Goal: Task Accomplishment & Management: Use online tool/utility

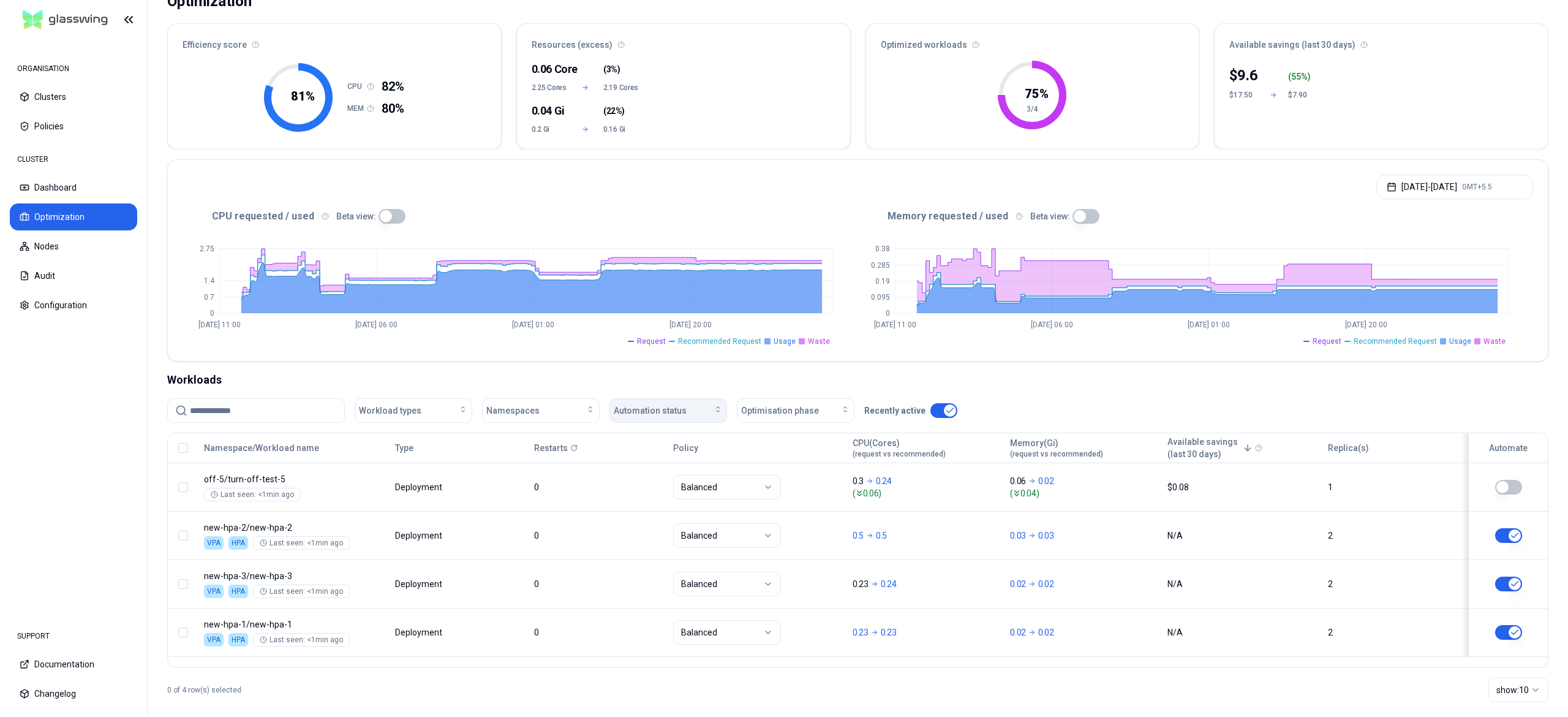
scroll to position [110, 0]
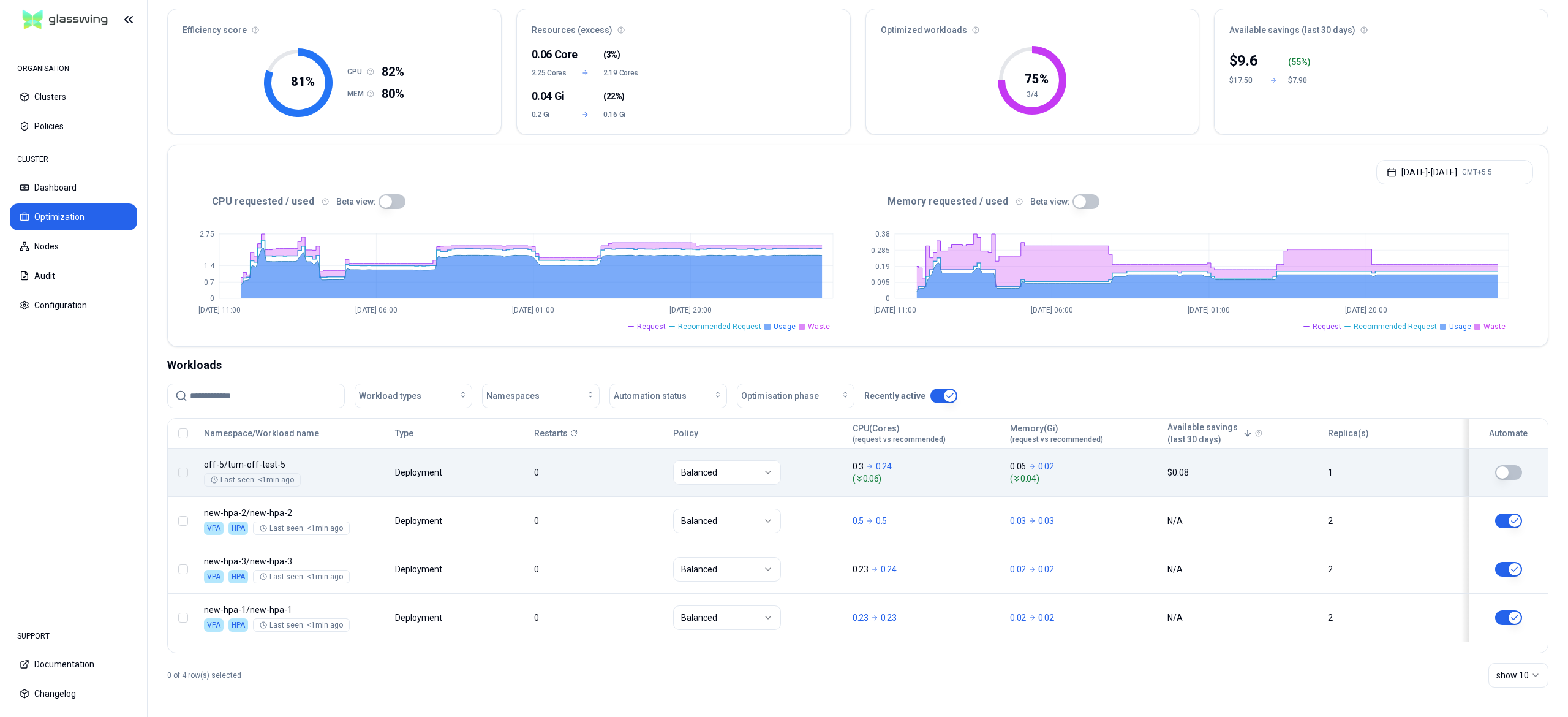
click at [1516, 469] on button "button" at bounding box center [1509, 473] width 27 height 15
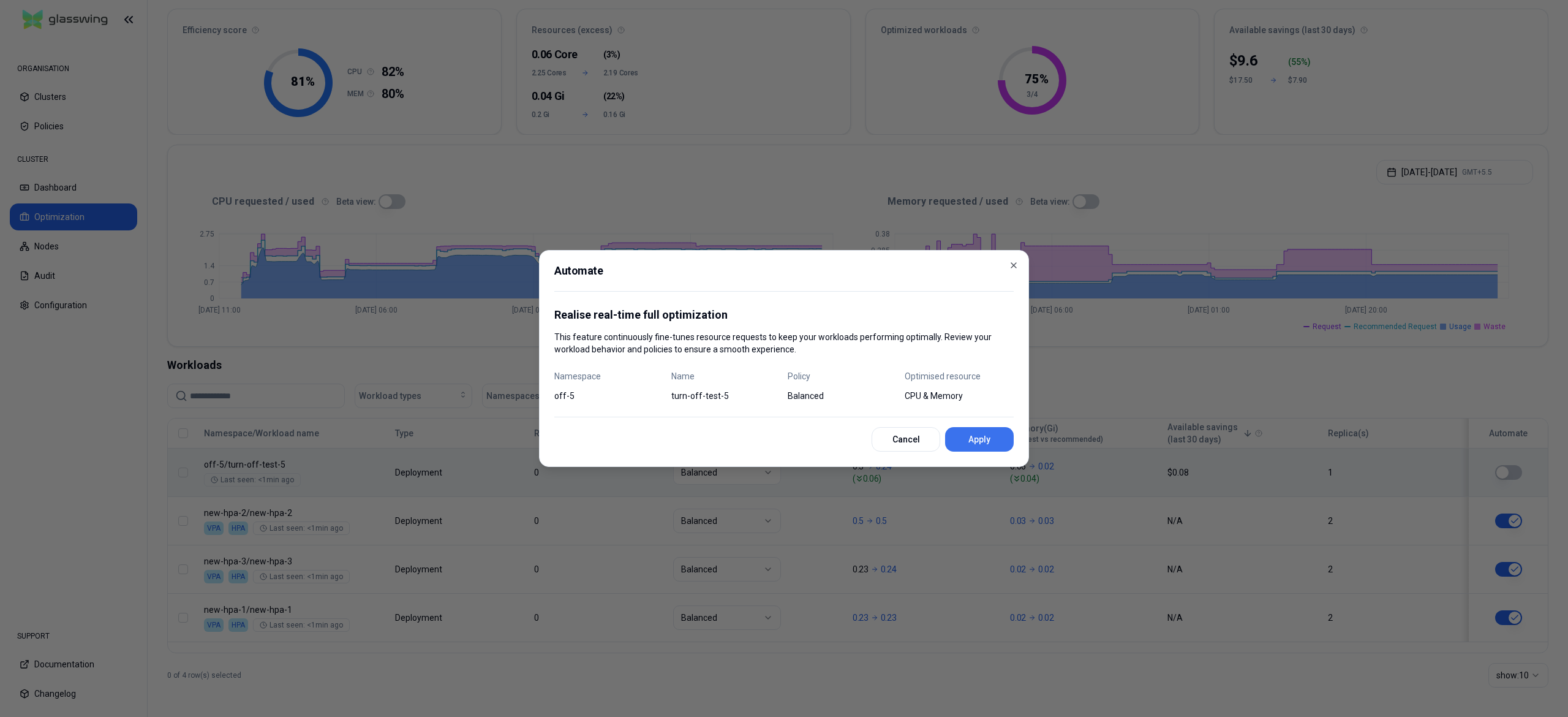
click at [1002, 442] on button "Apply" at bounding box center [980, 439] width 68 height 24
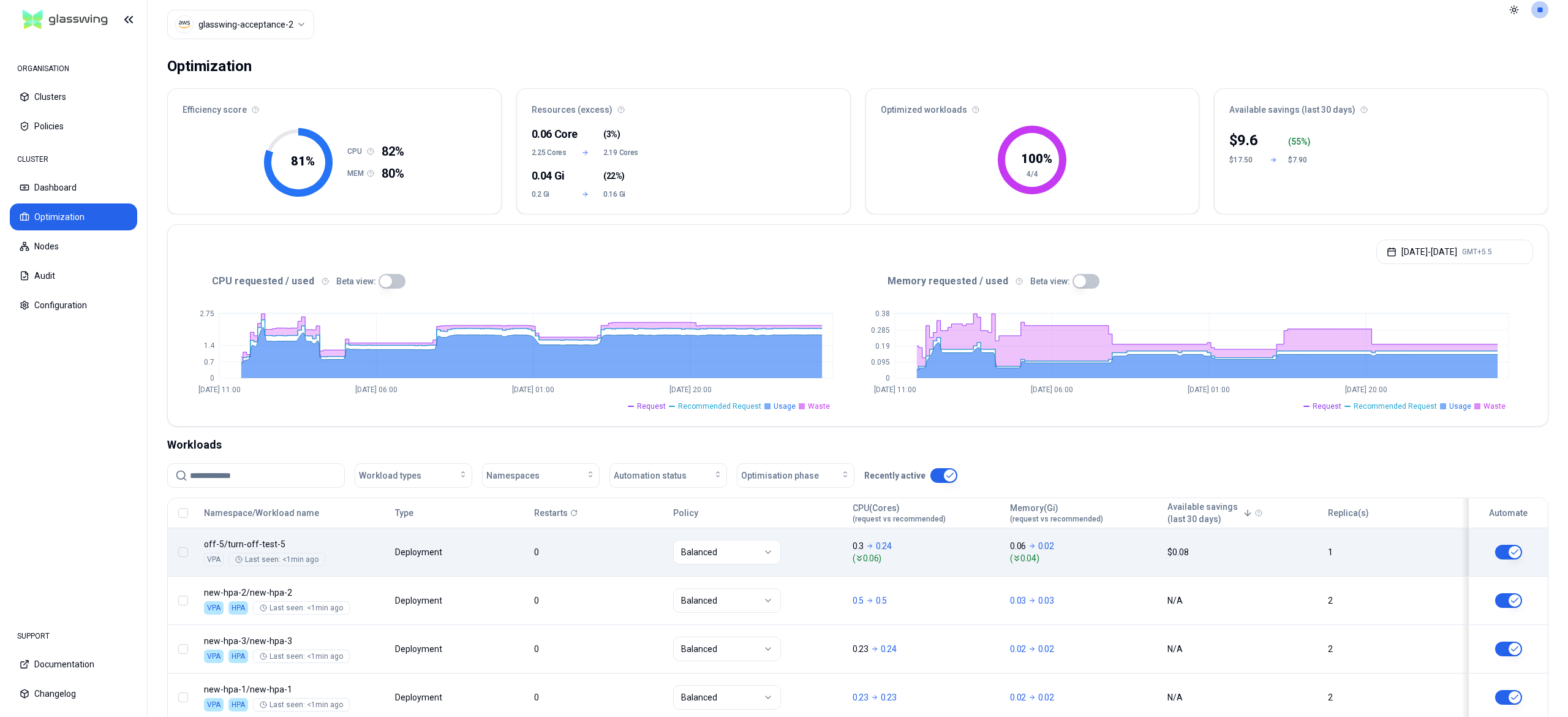
scroll to position [0, 0]
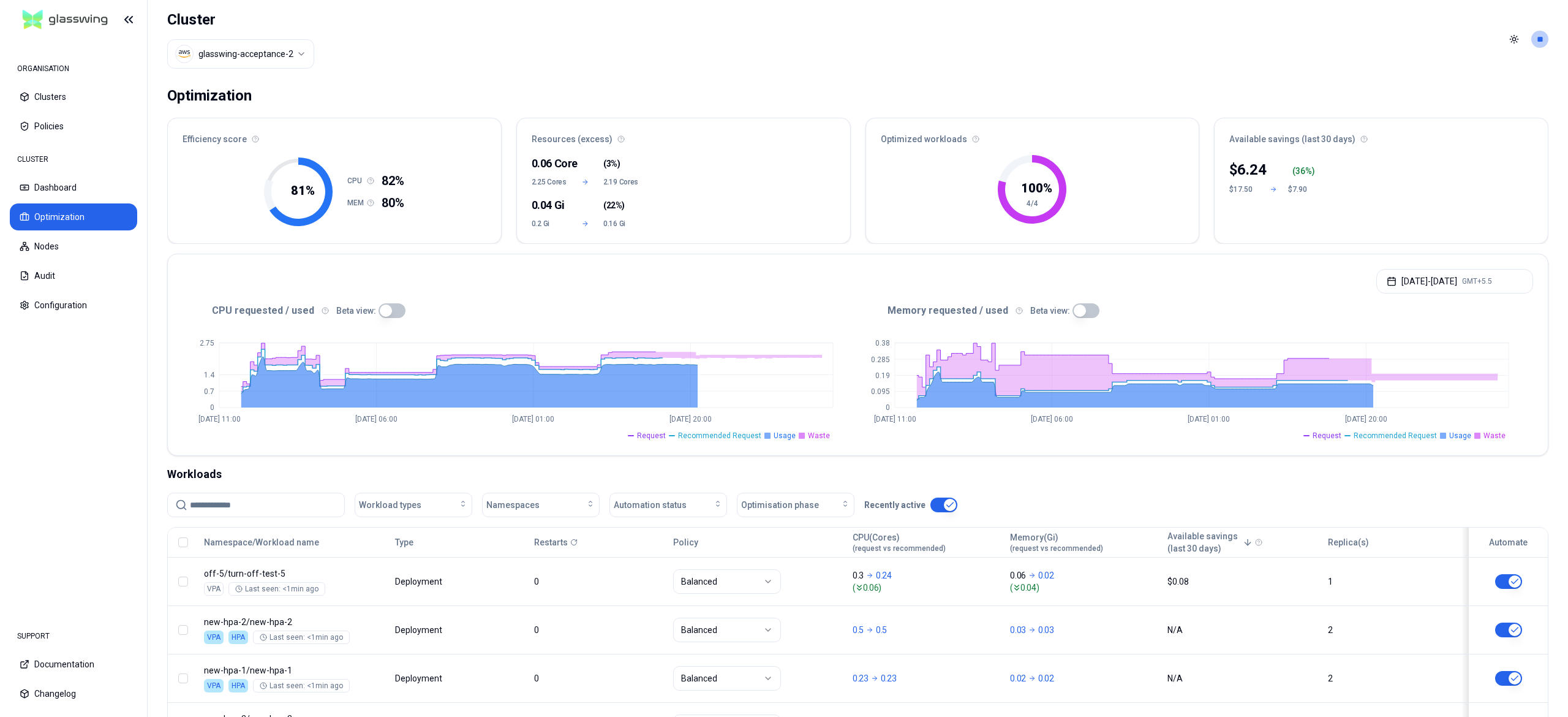
scroll to position [110, 0]
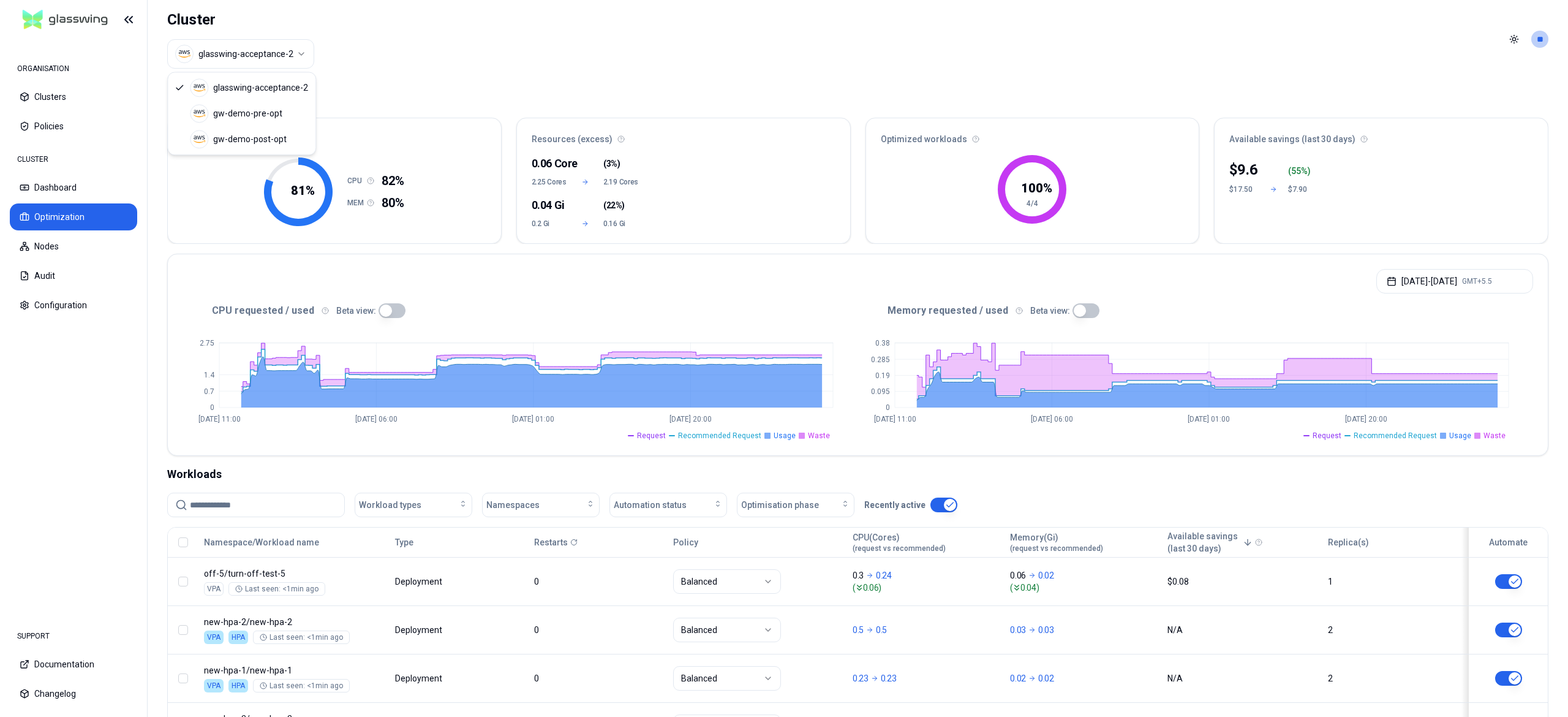
click at [306, 51] on html "ORGANISATION Clusters Policies CLUSTER Dashboard Optimization Nodes Audit Confi…" at bounding box center [784, 358] width 1568 height 717
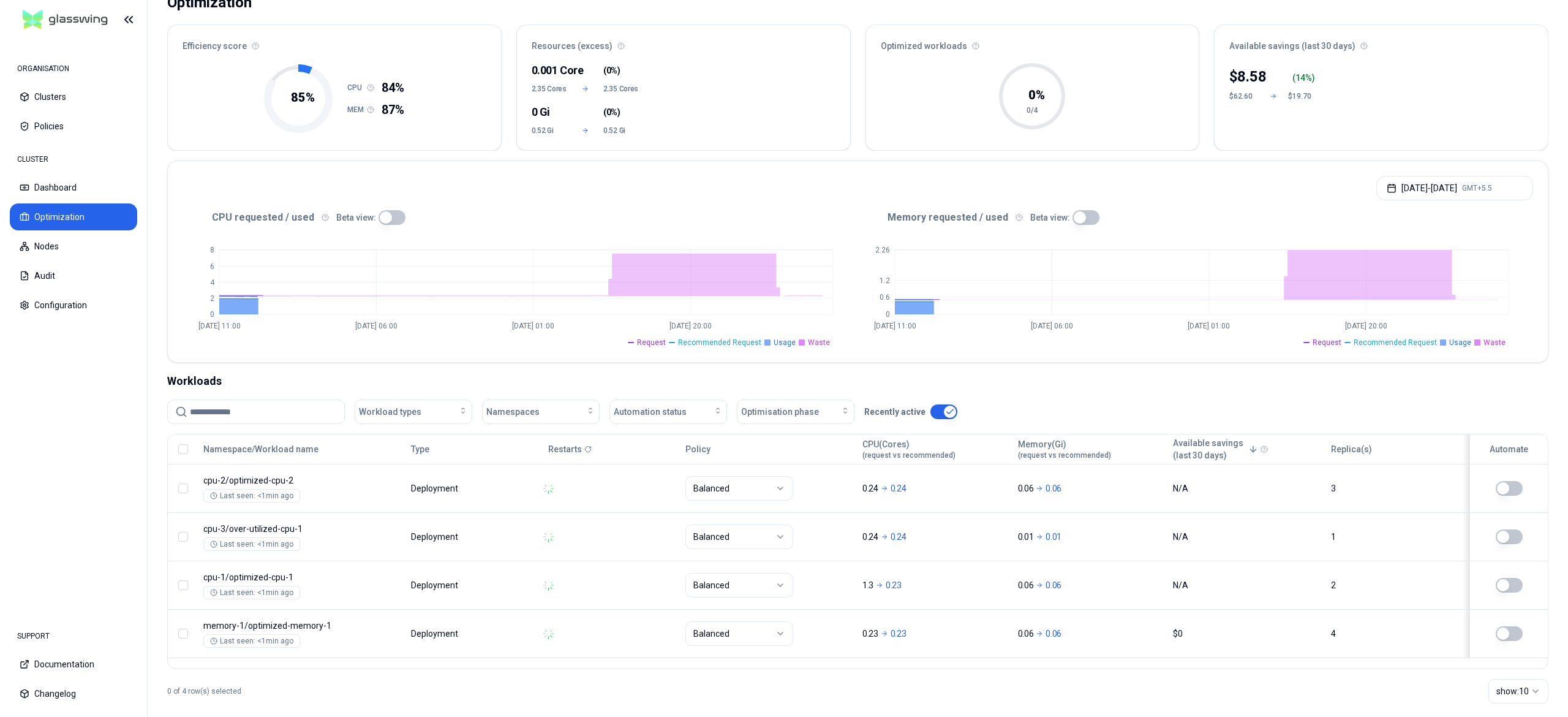
scroll to position [110, 0]
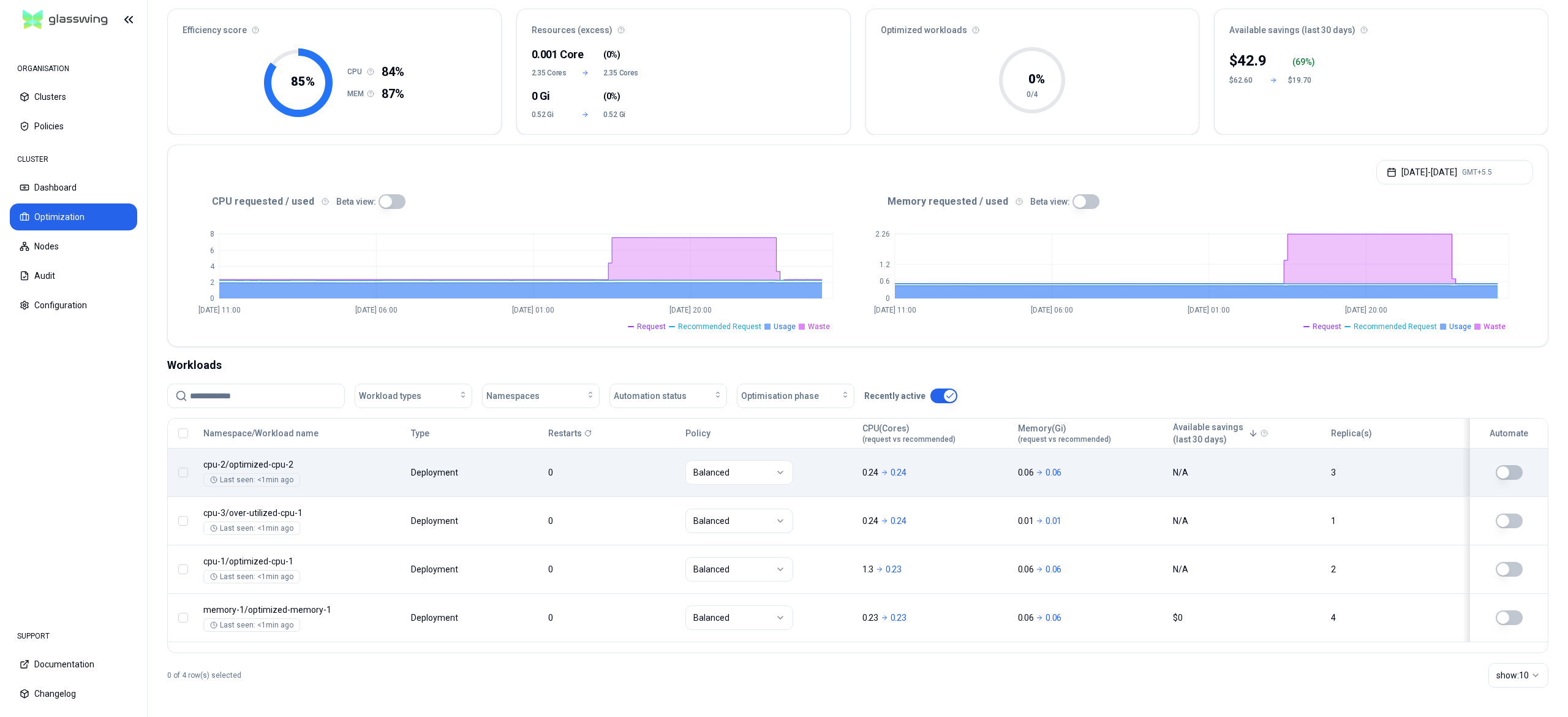
click at [190, 470] on div at bounding box center [183, 473] width 20 height 10
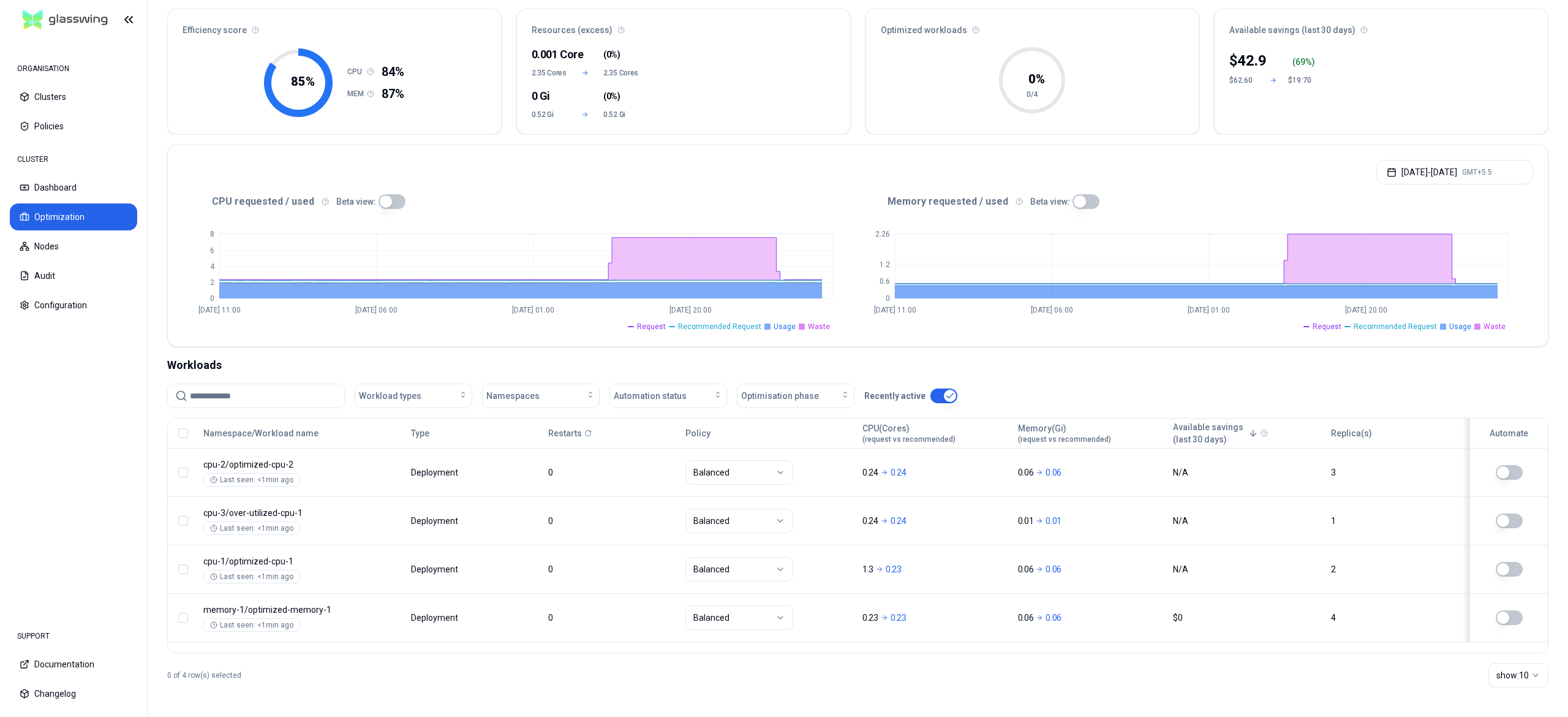
click at [184, 433] on button "button" at bounding box center [183, 433] width 10 height 10
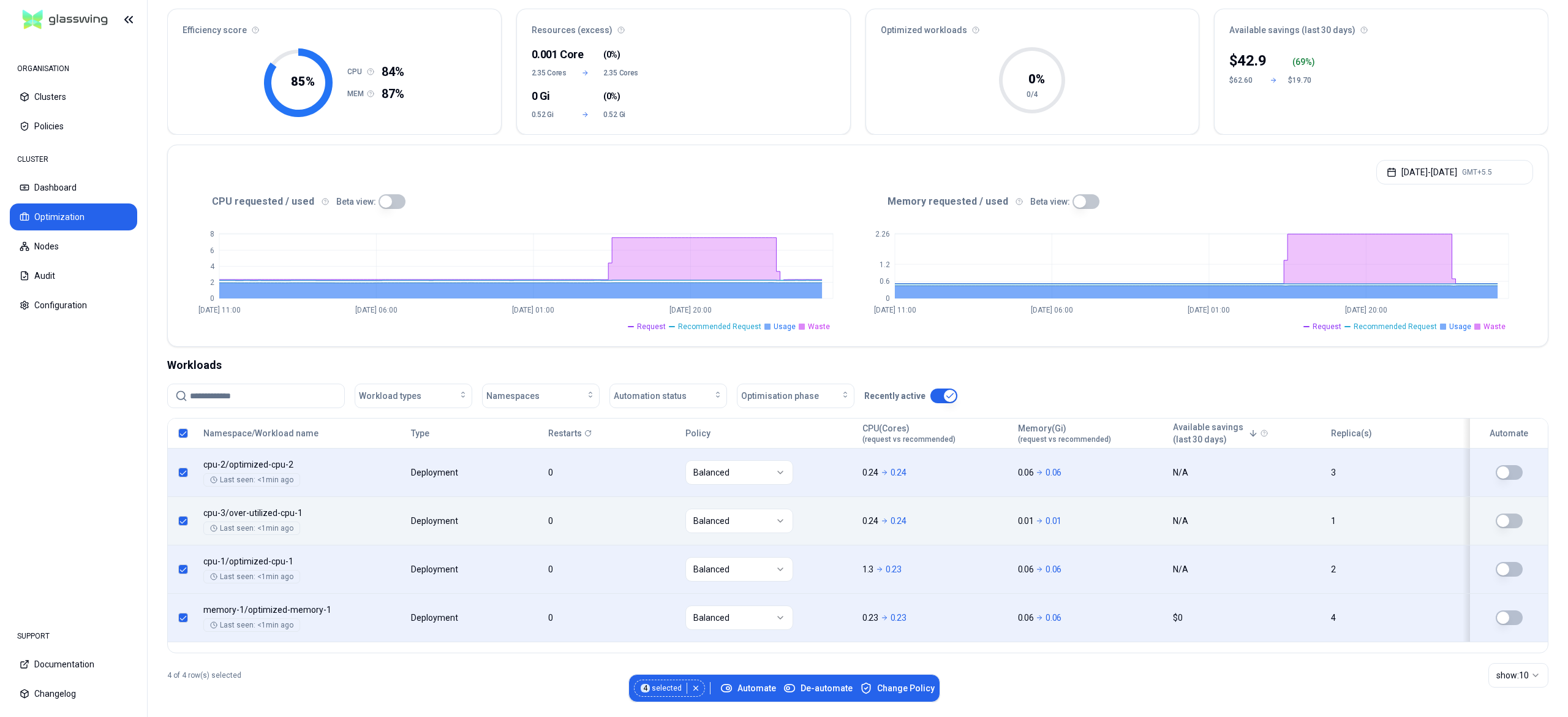
click at [339, 537] on body "ORGANISATION Clusters Policies CLUSTER Dashboard Optimization Nodes Audit Confi…" at bounding box center [784, 358] width 1568 height 717
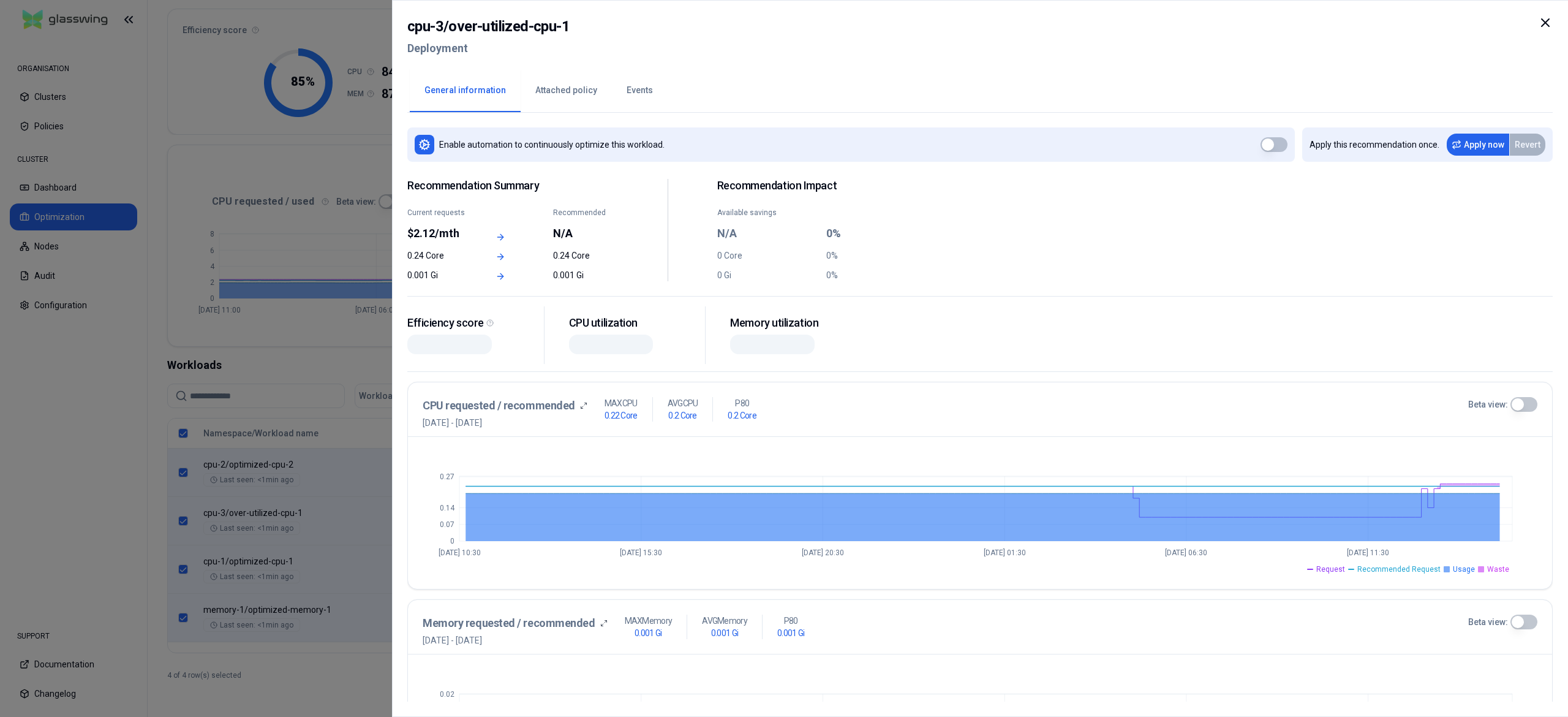
click at [63, 396] on div at bounding box center [784, 358] width 1568 height 717
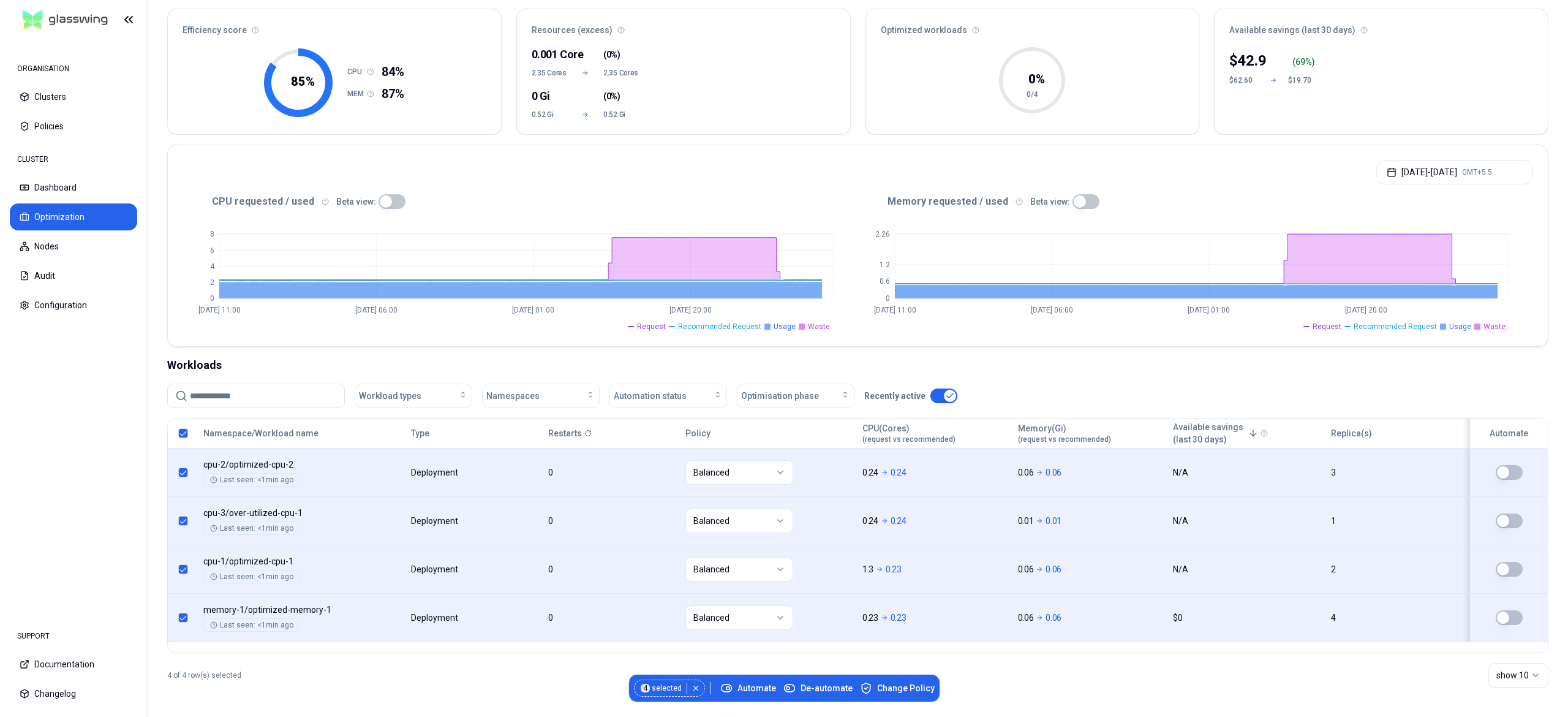
click at [182, 433] on button "button" at bounding box center [183, 433] width 10 height 10
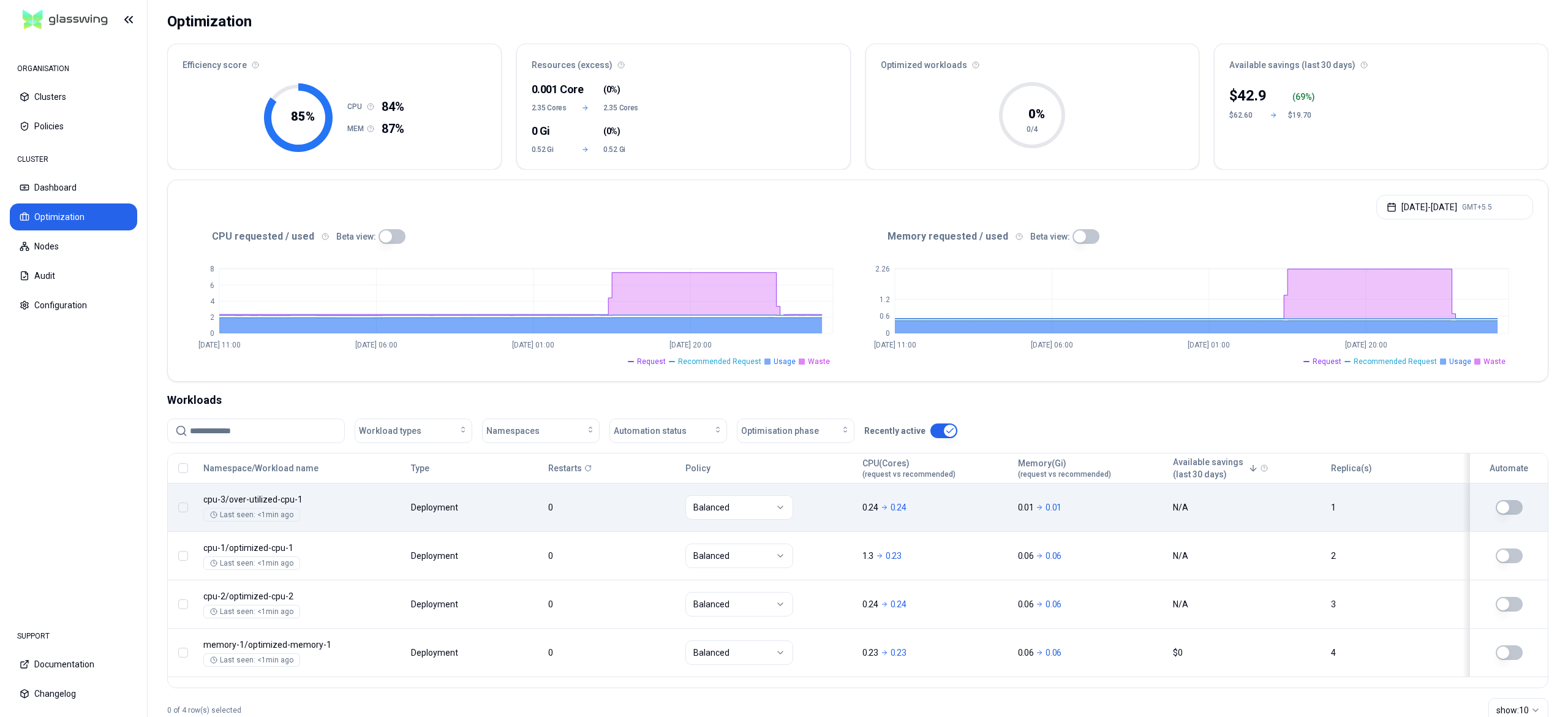
scroll to position [110, 0]
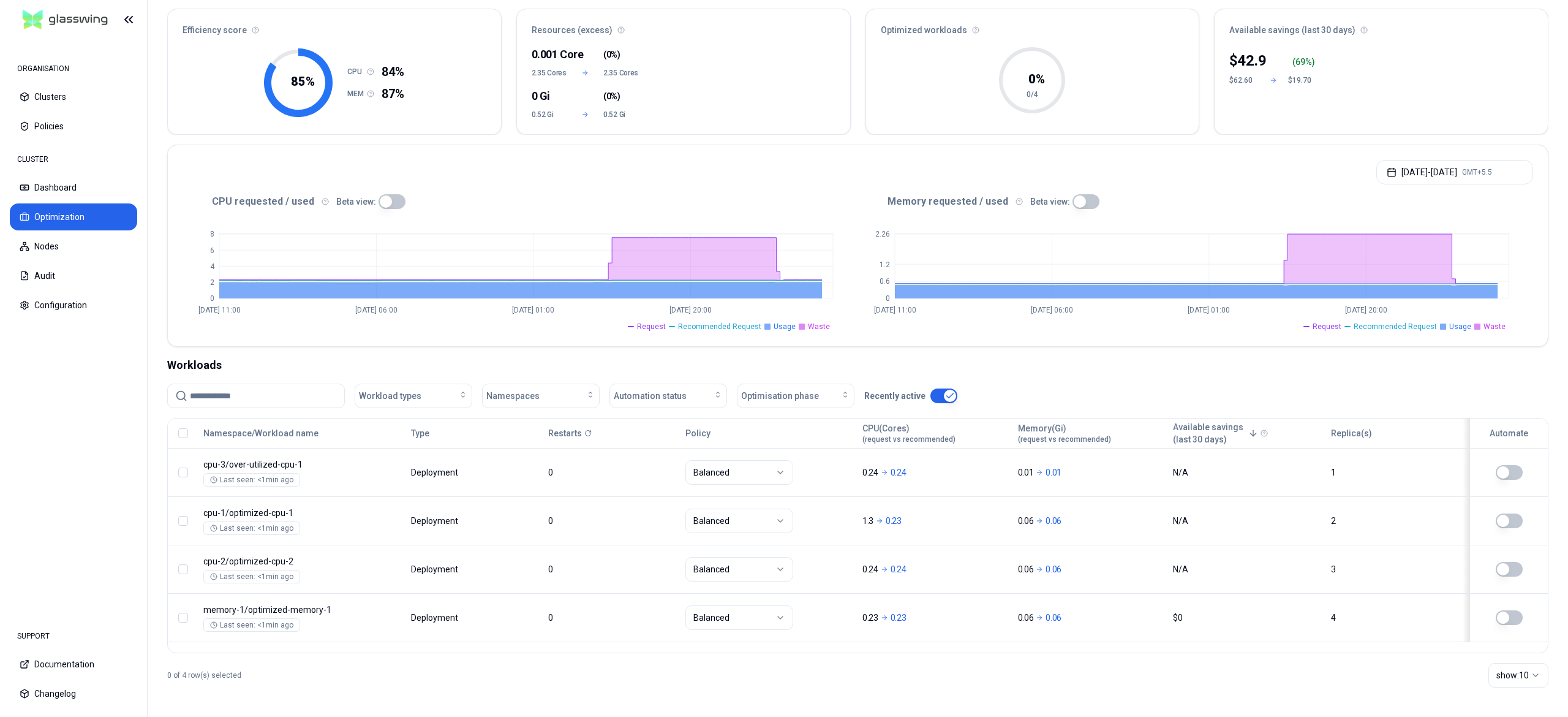
click at [963, 677] on div "0 of 4 row(s) selected show: 10" at bounding box center [857, 675] width 1381 height 44
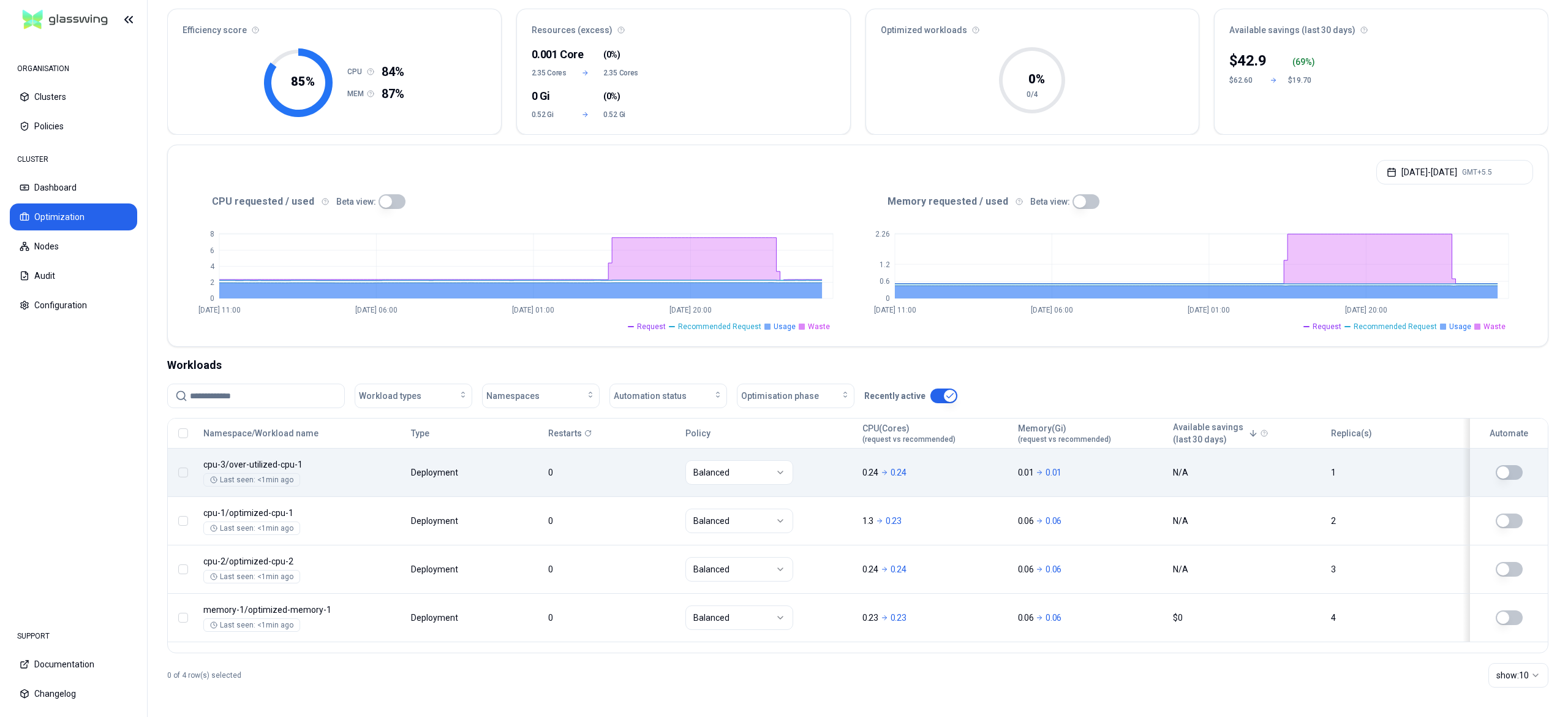
click at [1516, 468] on button "button" at bounding box center [1509, 473] width 27 height 15
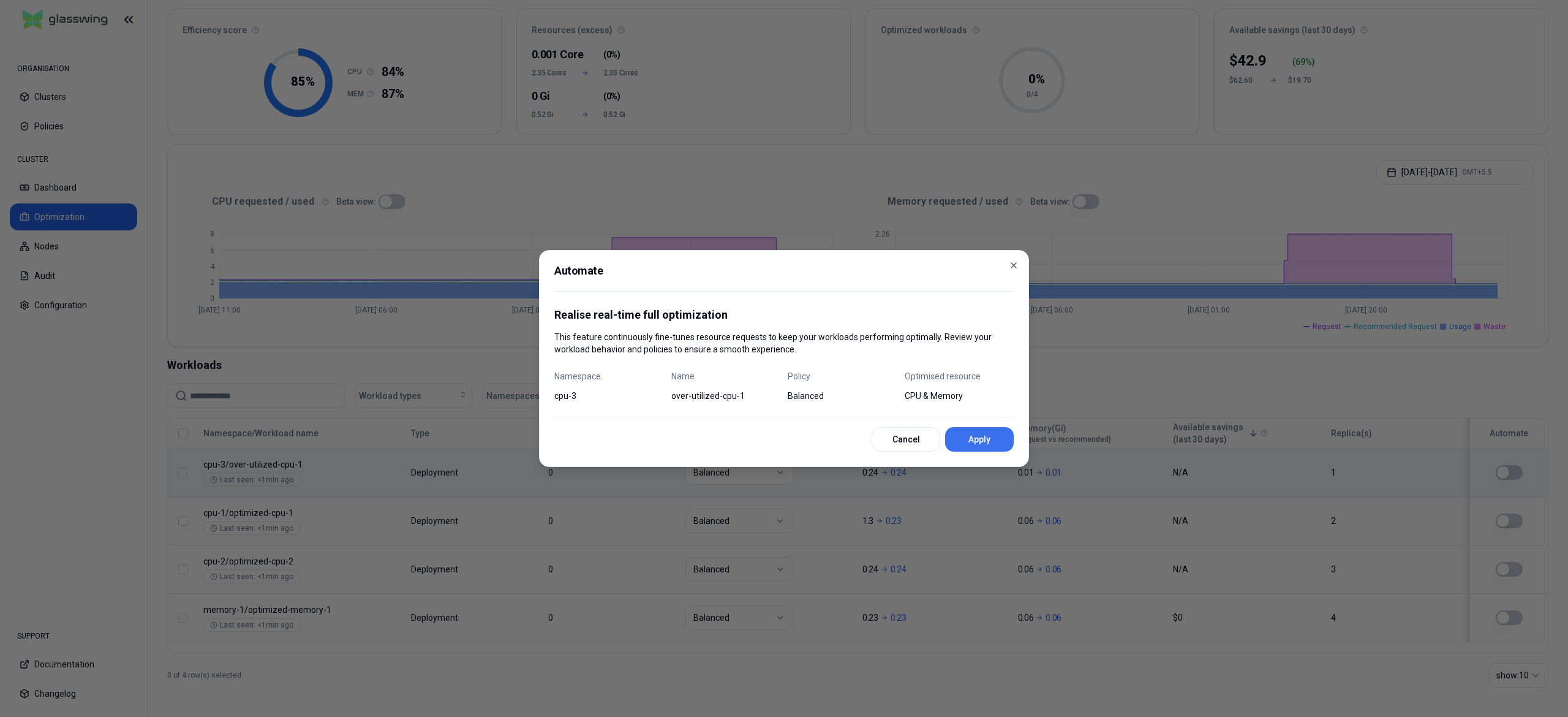
click at [993, 435] on button "Apply" at bounding box center [980, 439] width 68 height 24
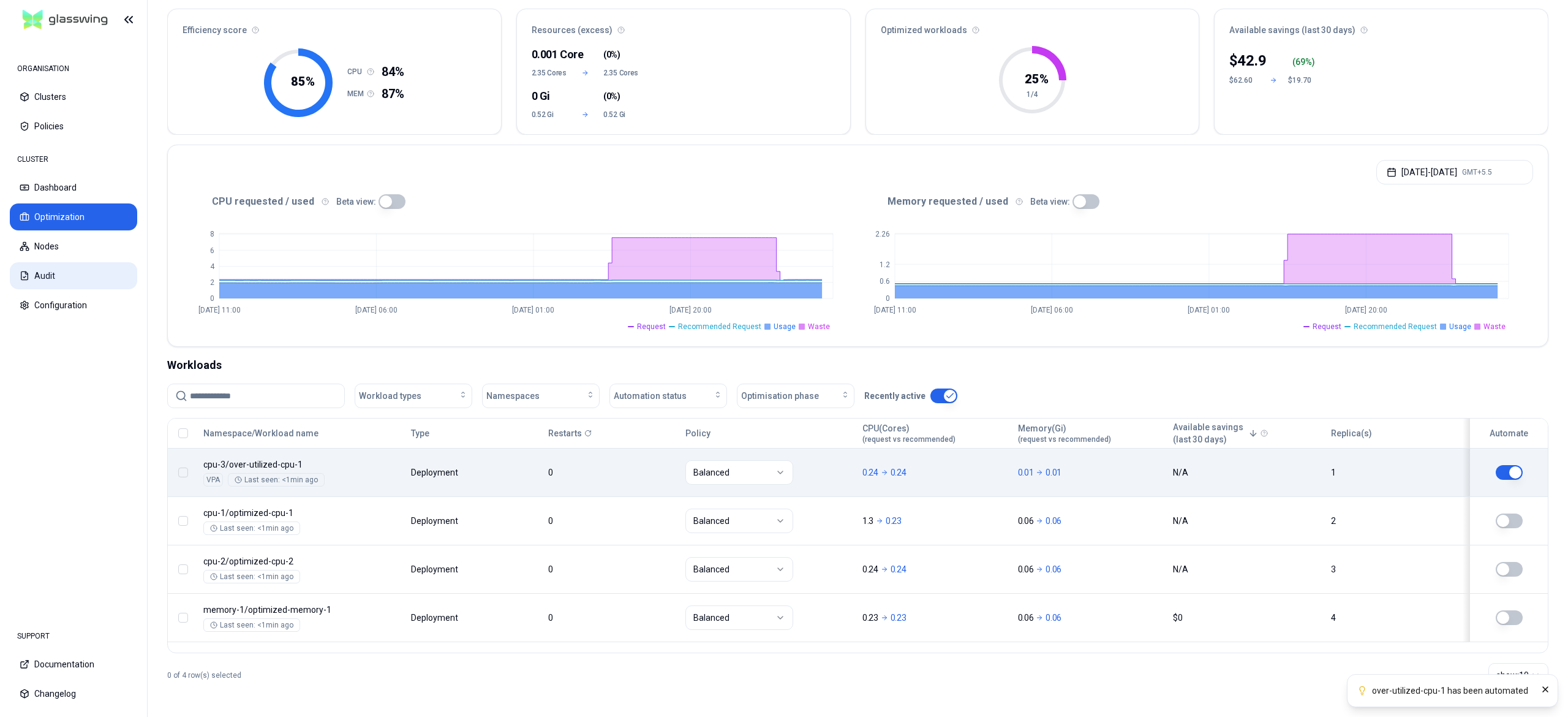
click at [51, 272] on button "Audit" at bounding box center [73, 275] width 127 height 27
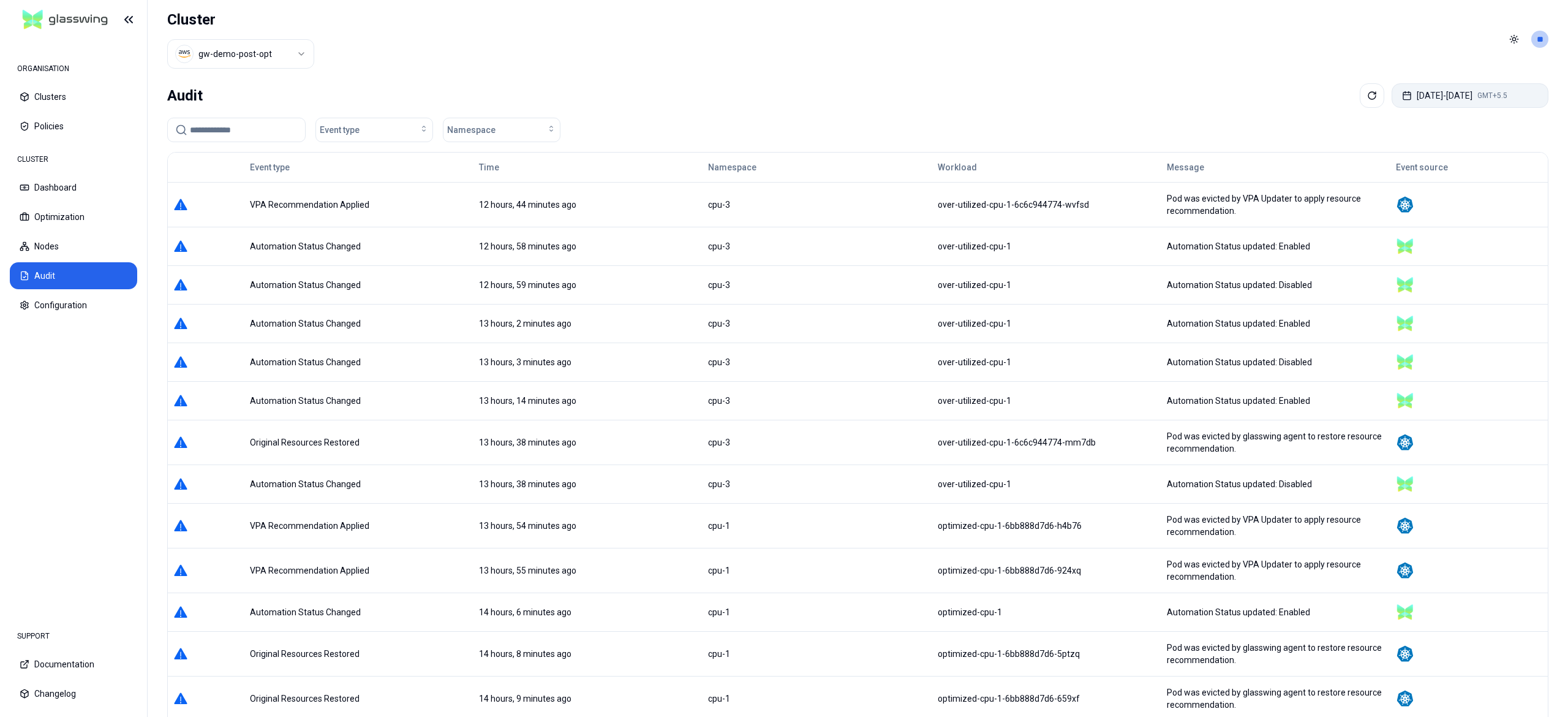
click at [1420, 92] on button "Sep 22, 2025 - Sep 29, 2025 GMT+5.5" at bounding box center [1470, 95] width 156 height 24
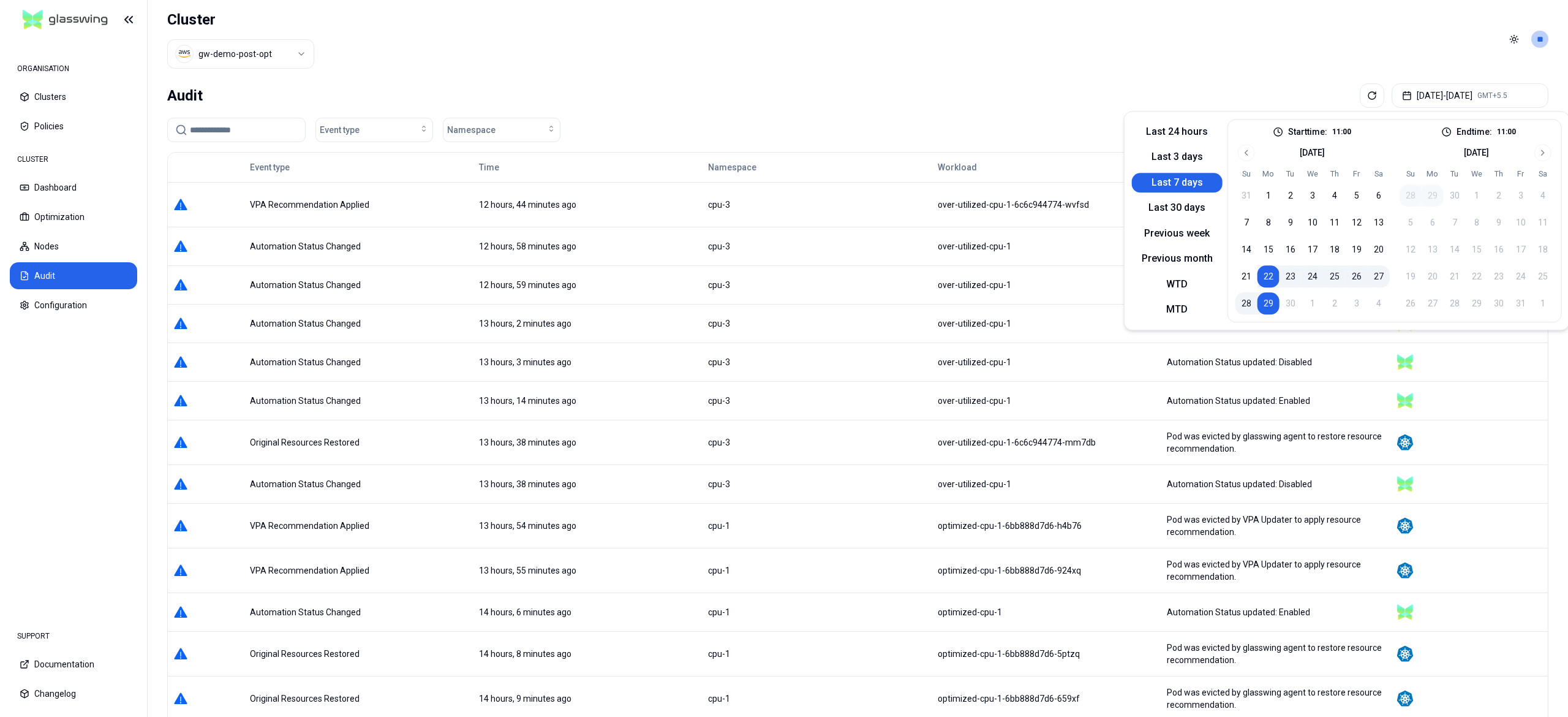
click at [1268, 306] on button "29" at bounding box center [1268, 303] width 22 height 22
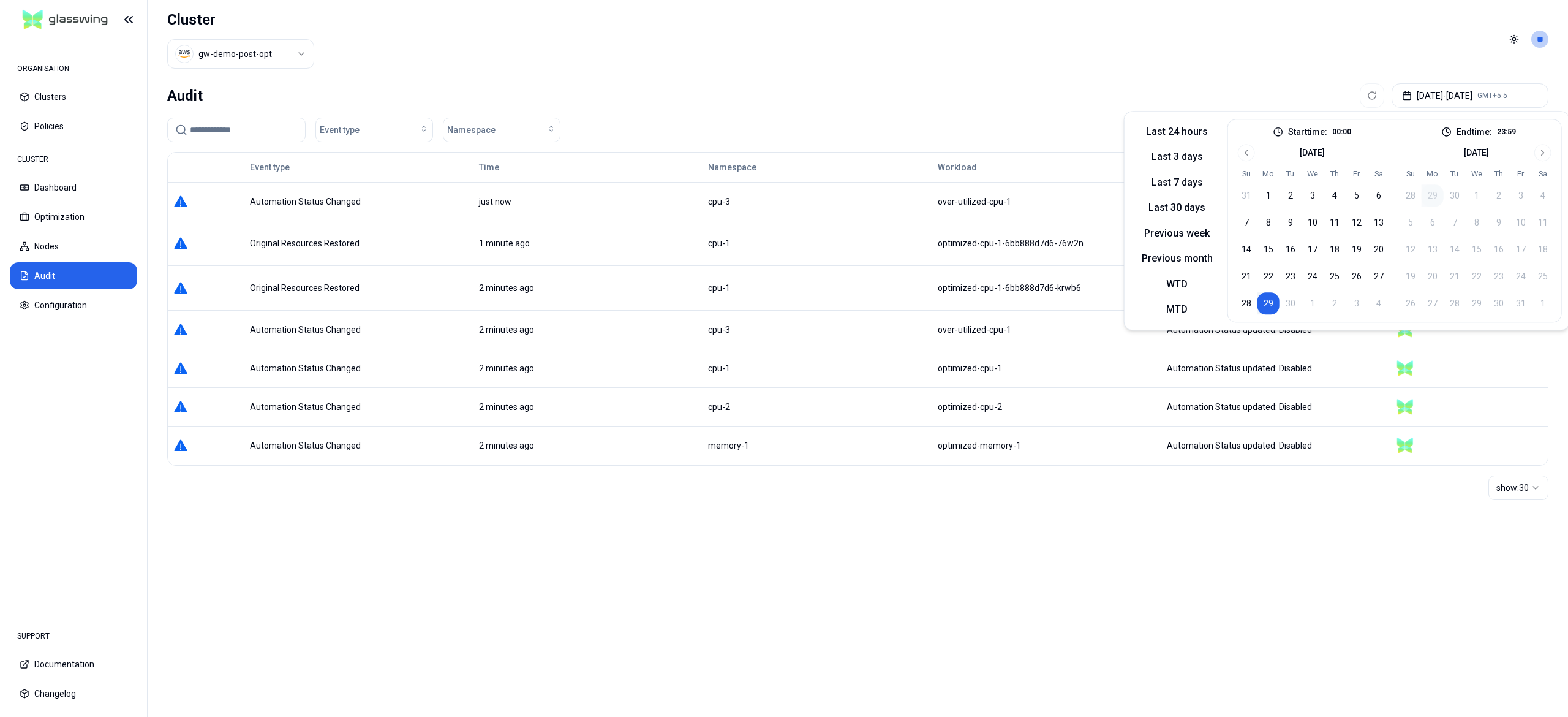
click at [766, 528] on div "Event type Time Namespace Workload Message Event source Automation Status Chang…" at bounding box center [857, 441] width 1381 height 579
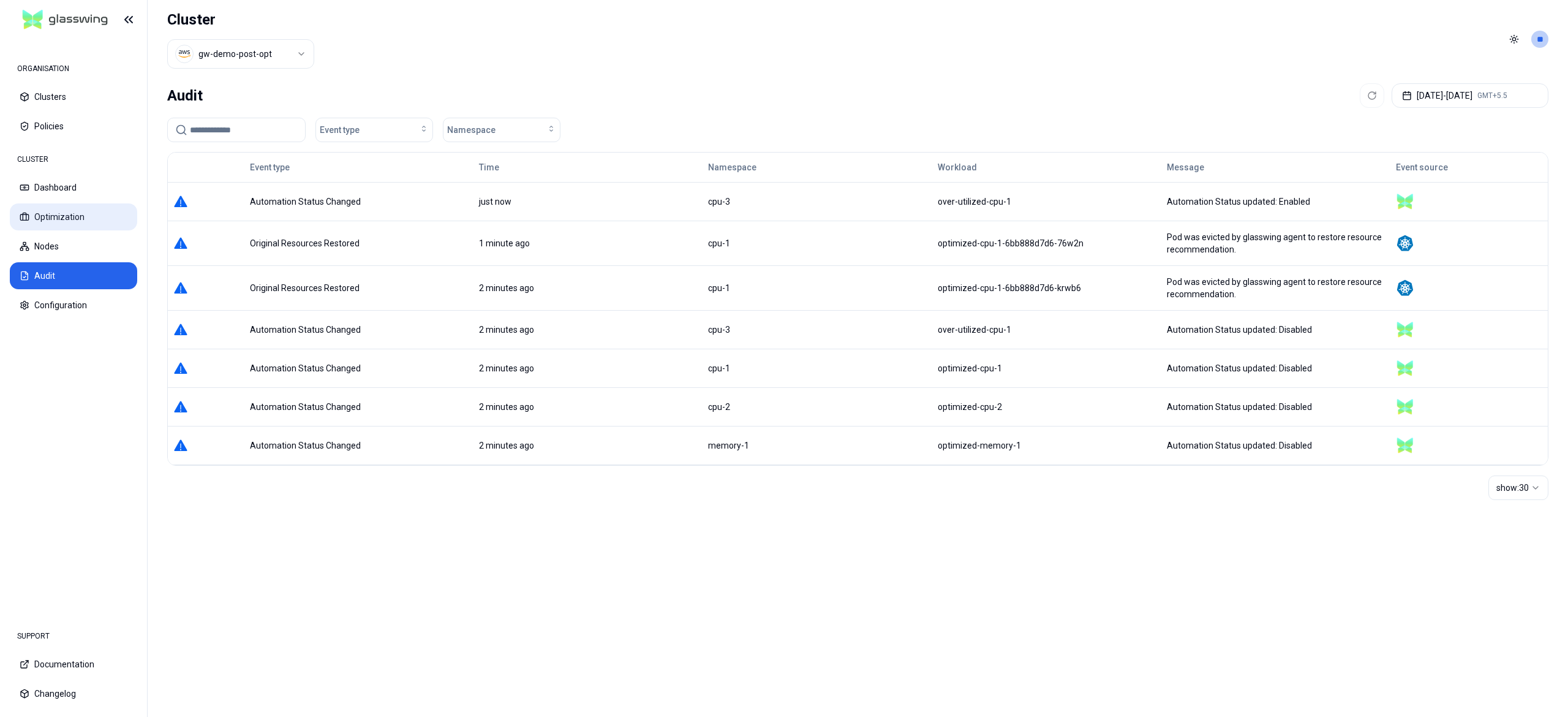
click at [70, 212] on button "Optimization" at bounding box center [73, 217] width 127 height 27
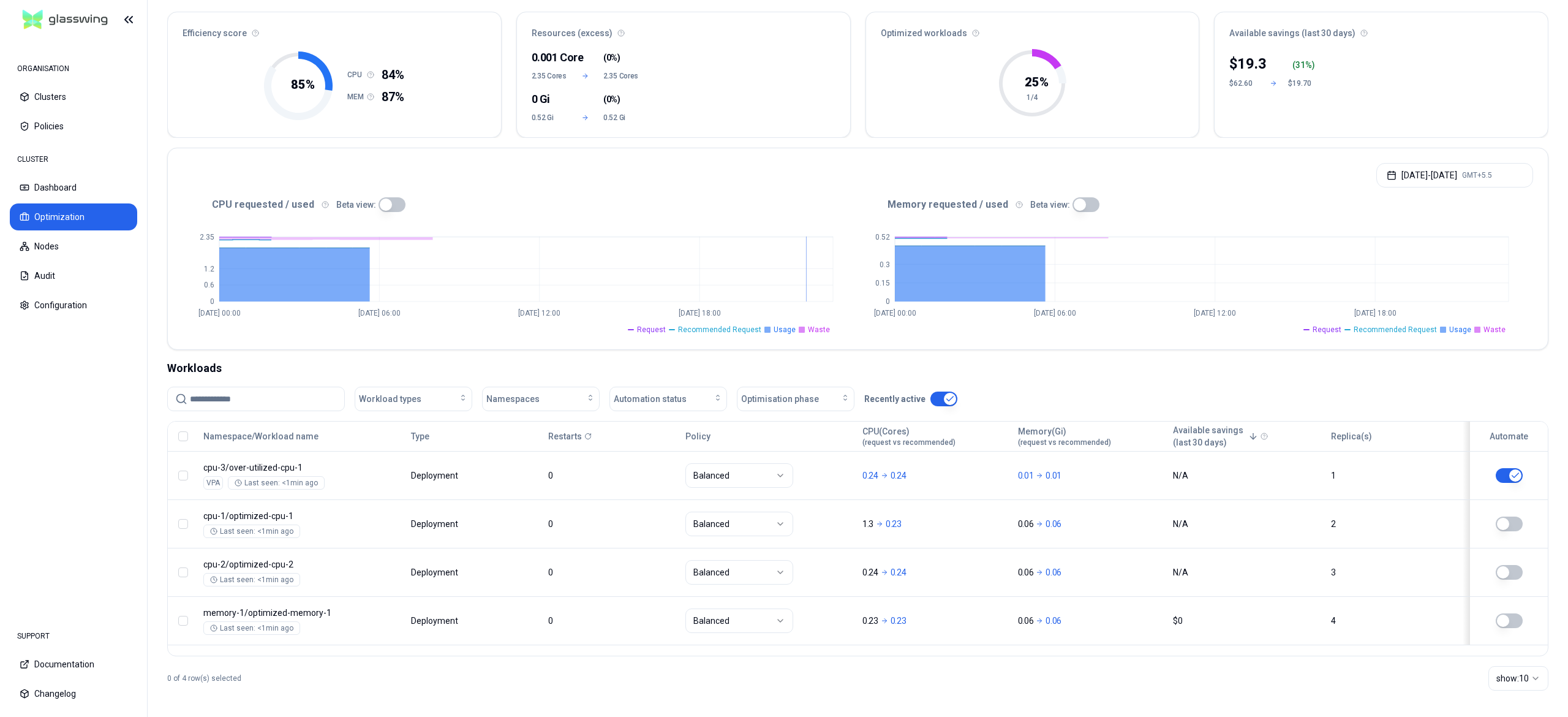
scroll to position [110, 0]
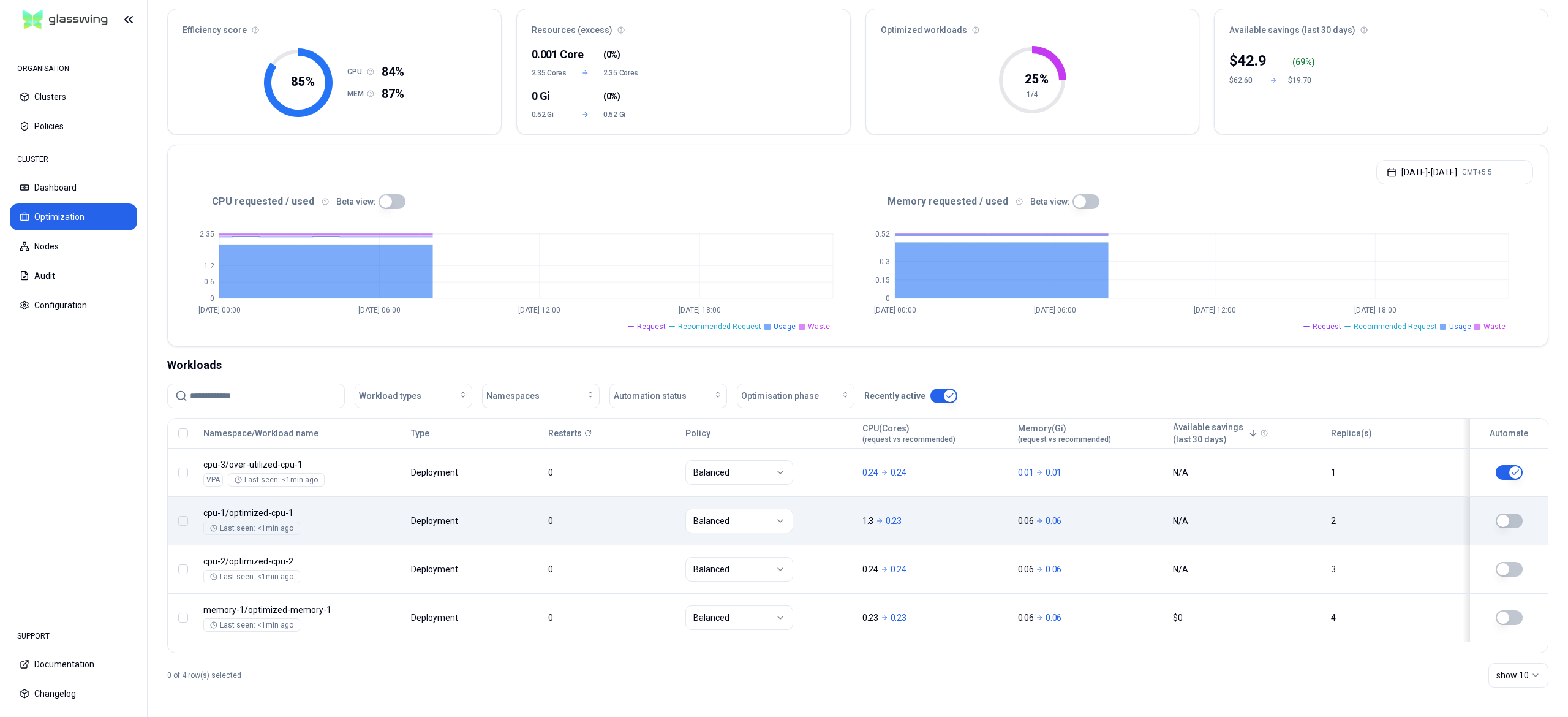
click at [1516, 523] on button "button" at bounding box center [1509, 521] width 27 height 15
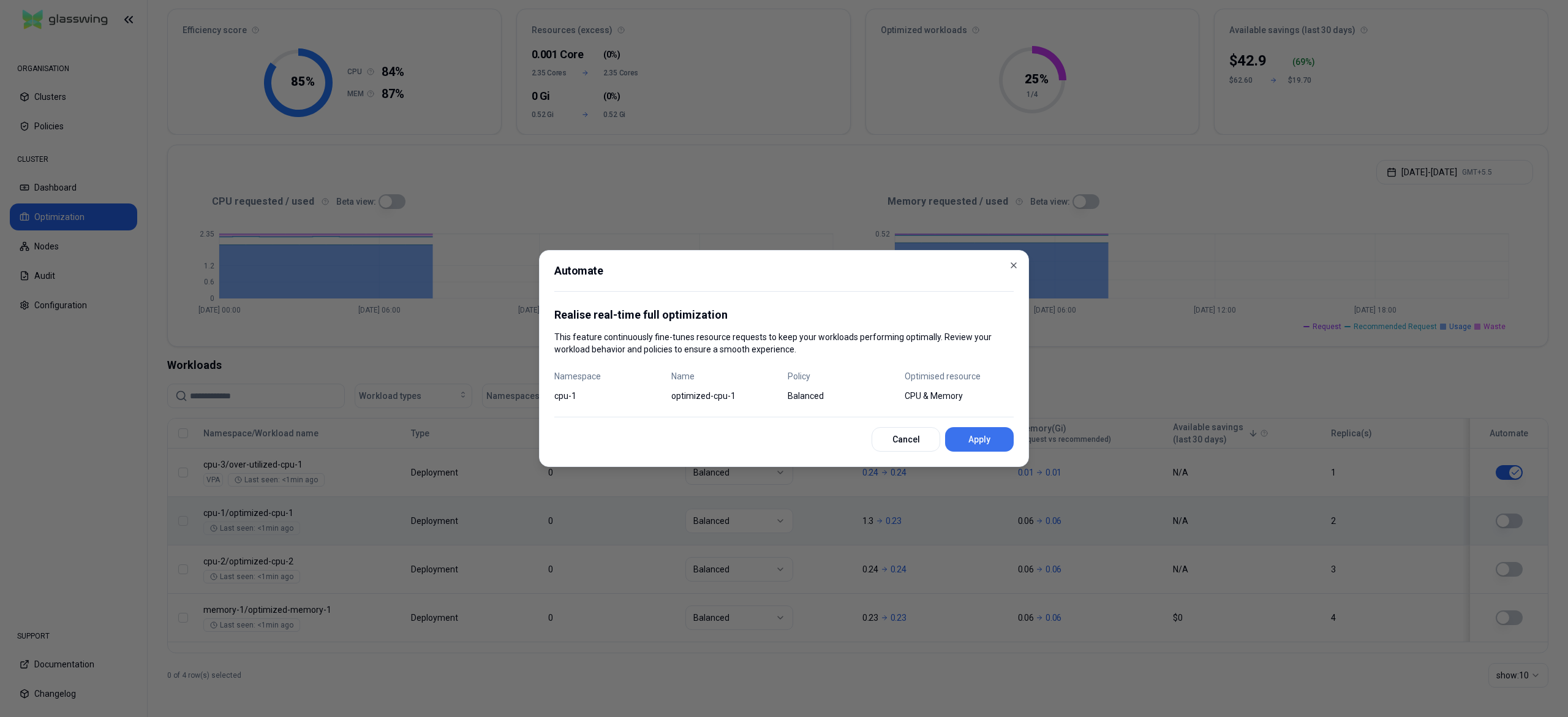
click at [998, 438] on button "Apply" at bounding box center [980, 439] width 68 height 24
click at [998, 438] on div "Cancel" at bounding box center [784, 439] width 460 height 24
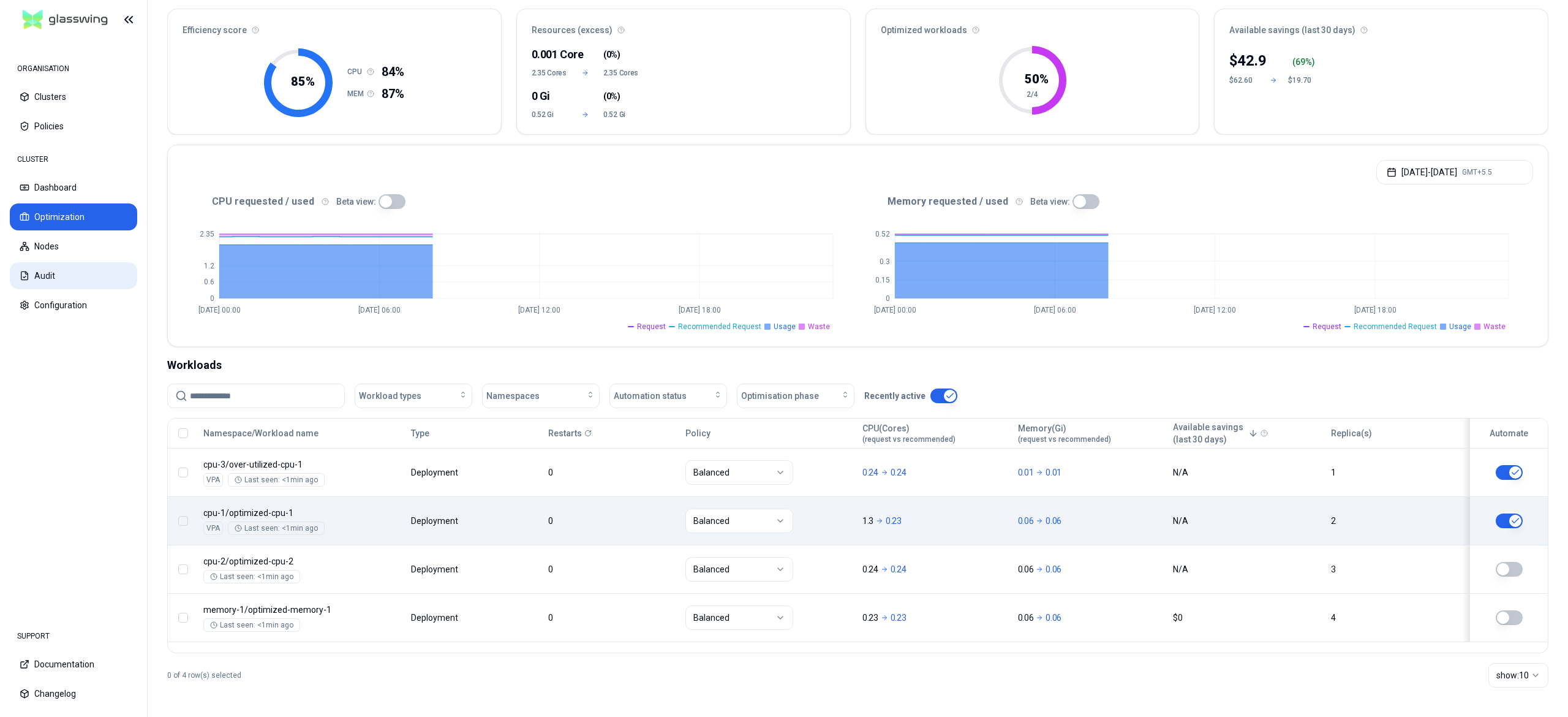
click at [80, 271] on button "Audit" at bounding box center [73, 275] width 127 height 27
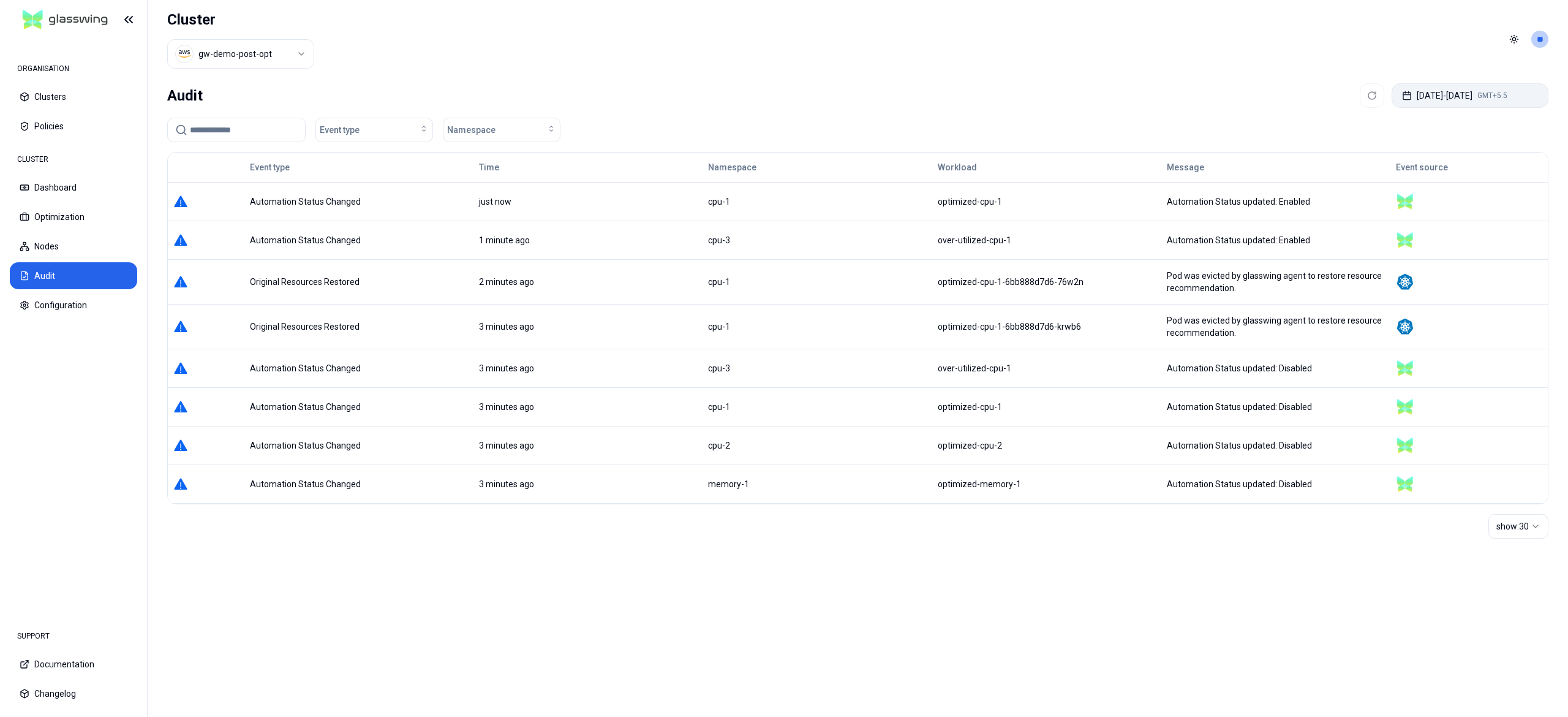
click at [1433, 98] on button "Sep 29, 2025 - Sep 29, 2025 GMT+5.5" at bounding box center [1470, 95] width 156 height 24
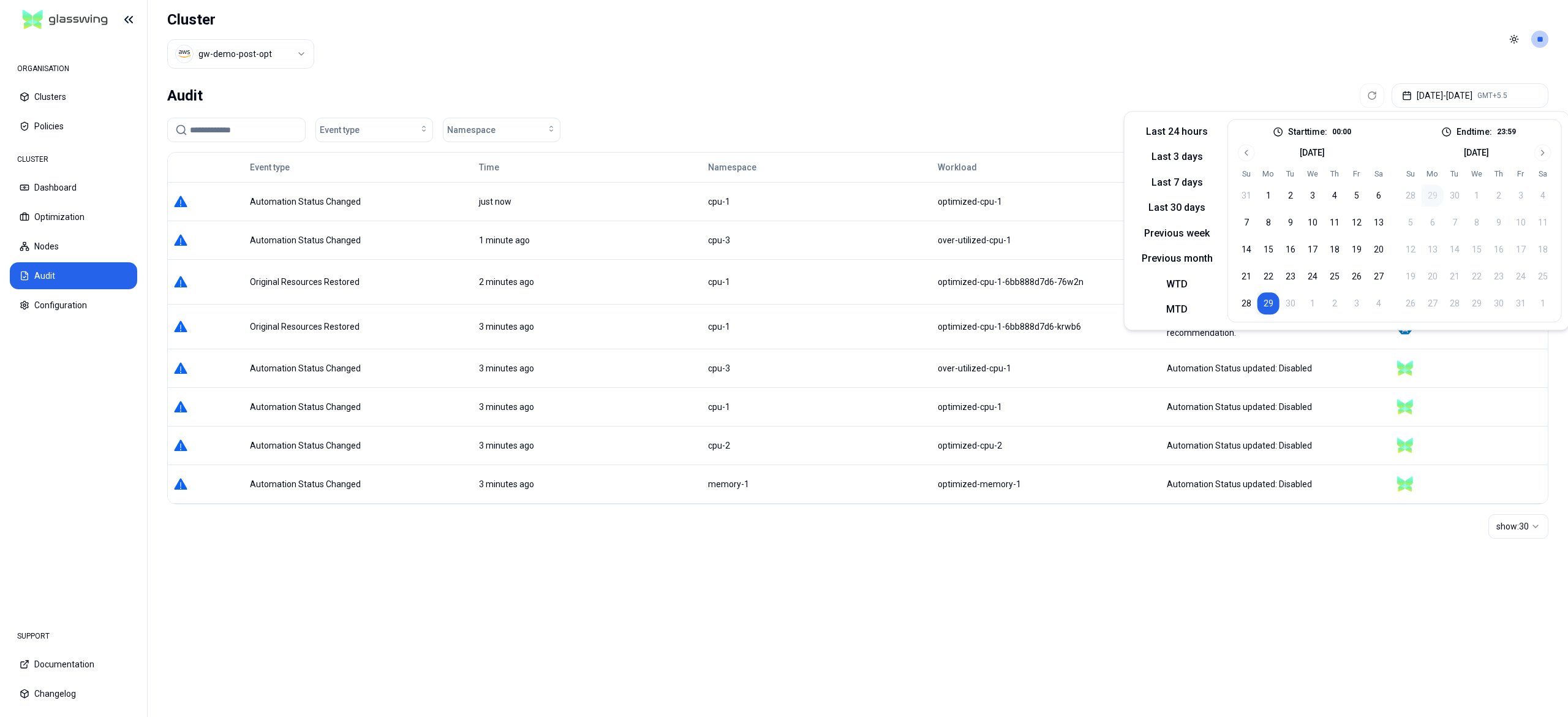
click at [1261, 298] on button "29" at bounding box center [1268, 303] width 22 height 22
click at [905, 85] on div "Audit Sep 29, 2025 - Sep 29, 2025 GMT+5.5" at bounding box center [857, 95] width 1381 height 24
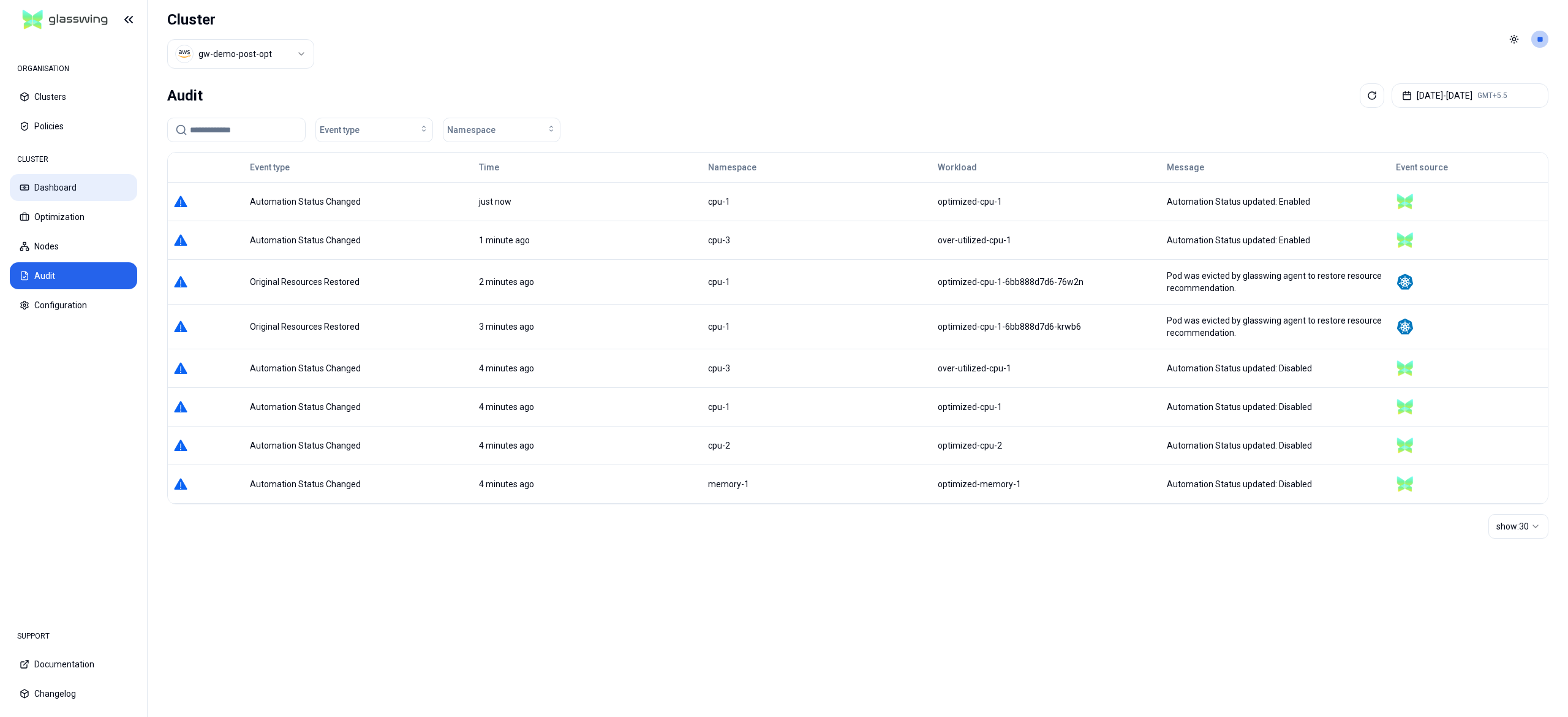
click at [54, 186] on button "Dashboard" at bounding box center [73, 187] width 127 height 27
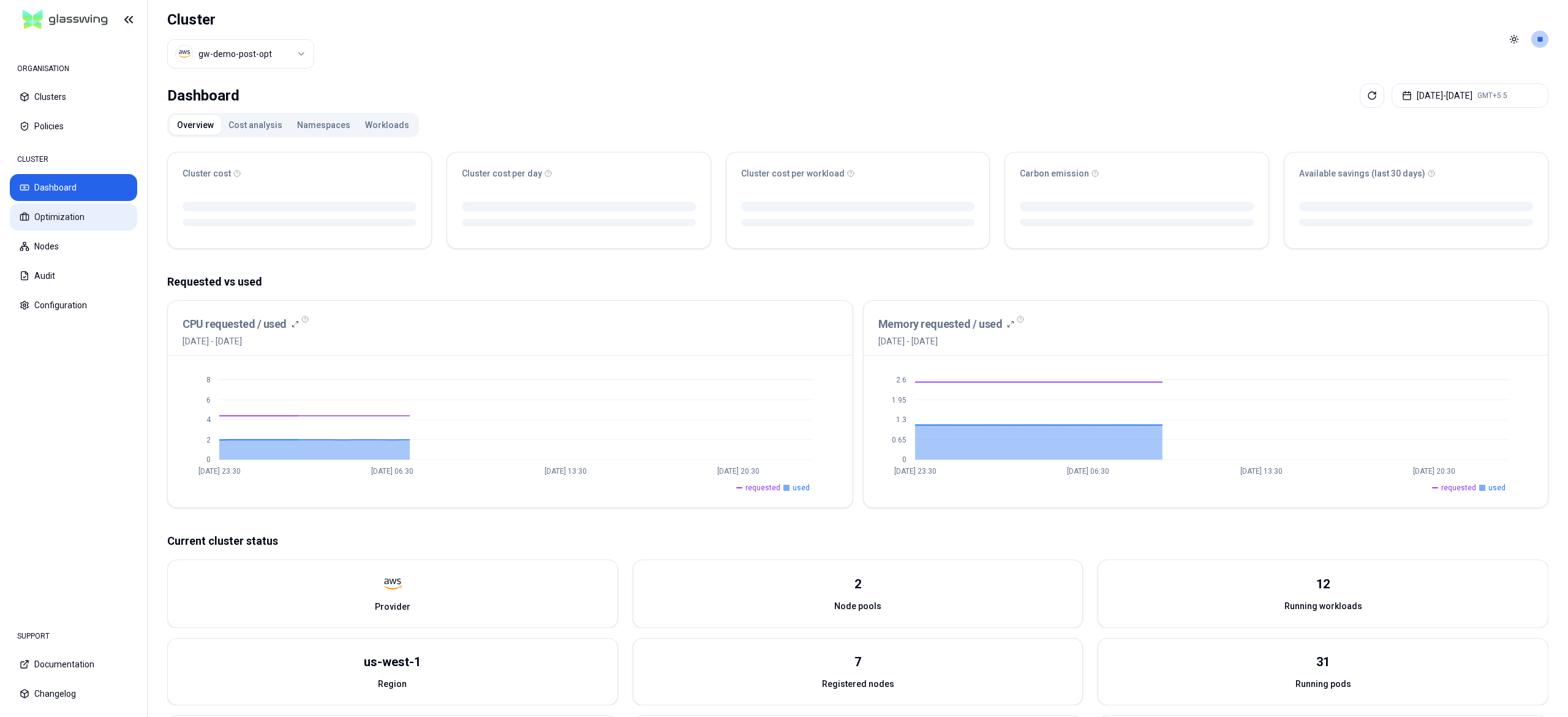
click at [91, 222] on button "Optimization" at bounding box center [73, 217] width 127 height 27
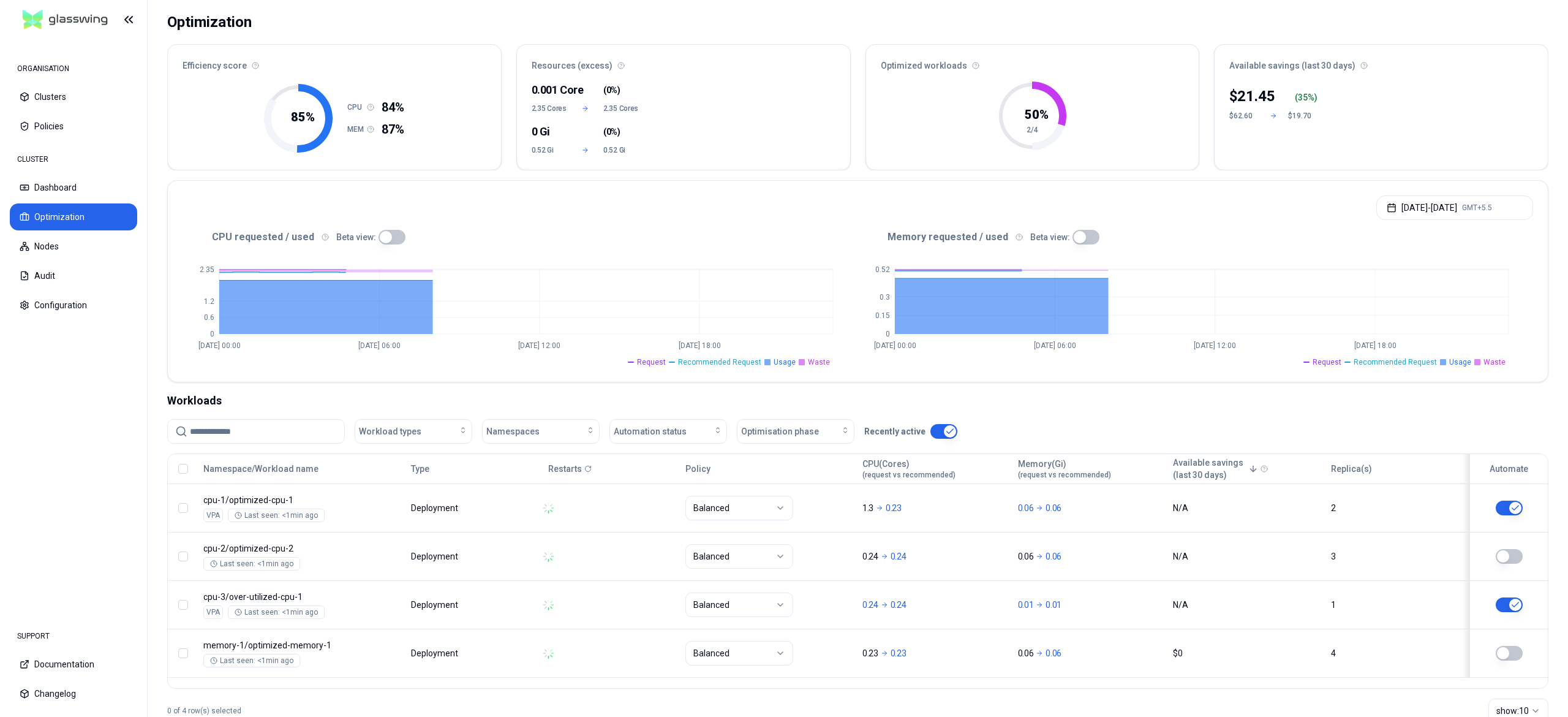
scroll to position [110, 0]
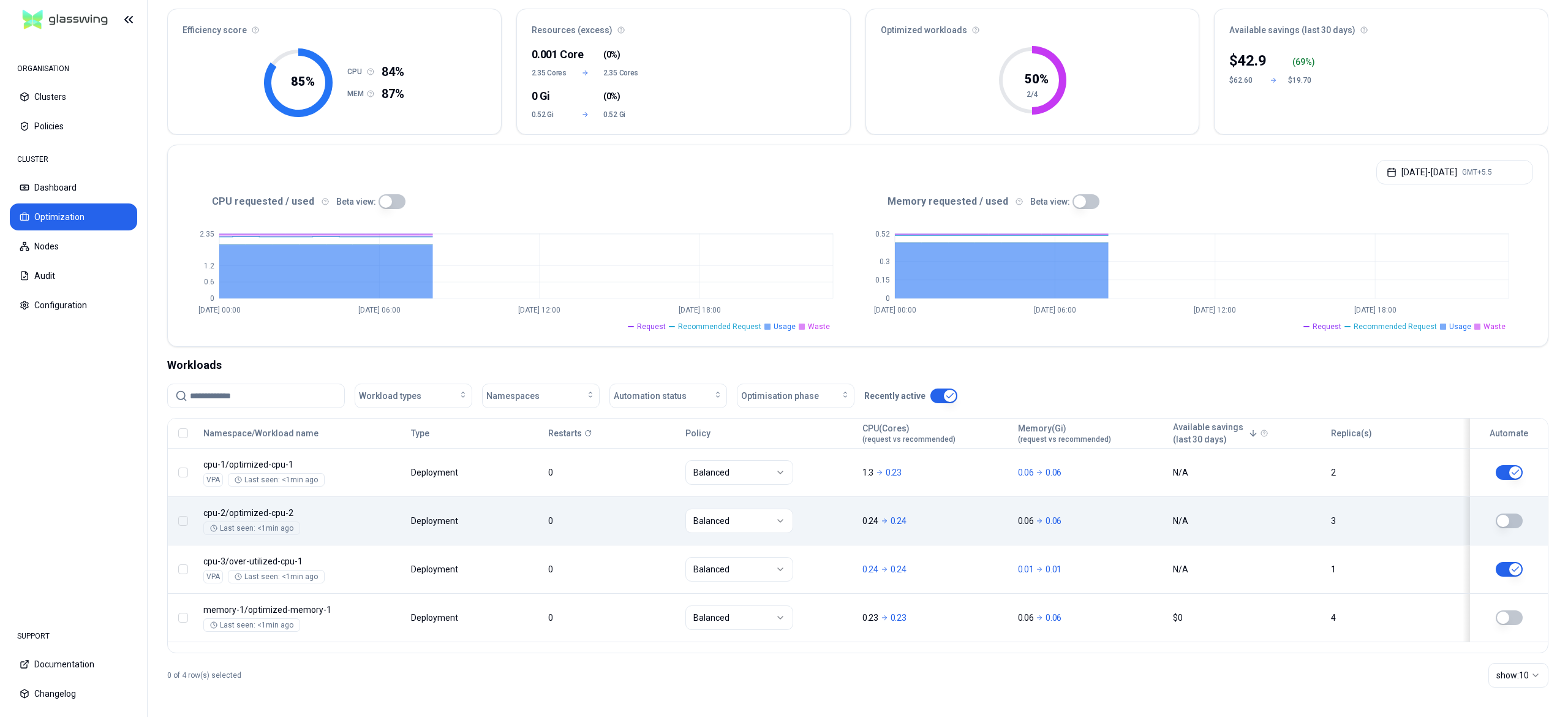
click at [1509, 519] on button "button" at bounding box center [1509, 521] width 27 height 15
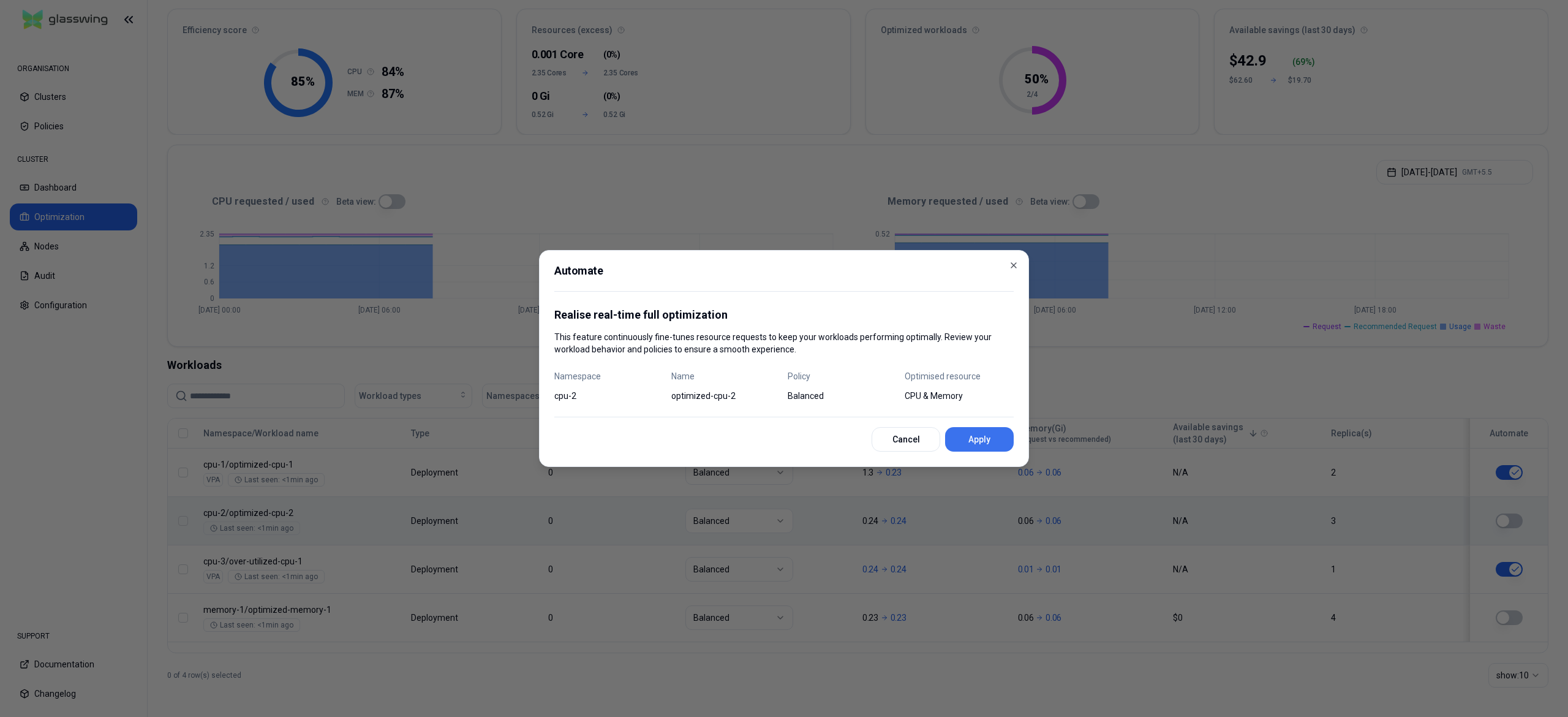
click at [980, 438] on button "Apply" at bounding box center [980, 439] width 68 height 24
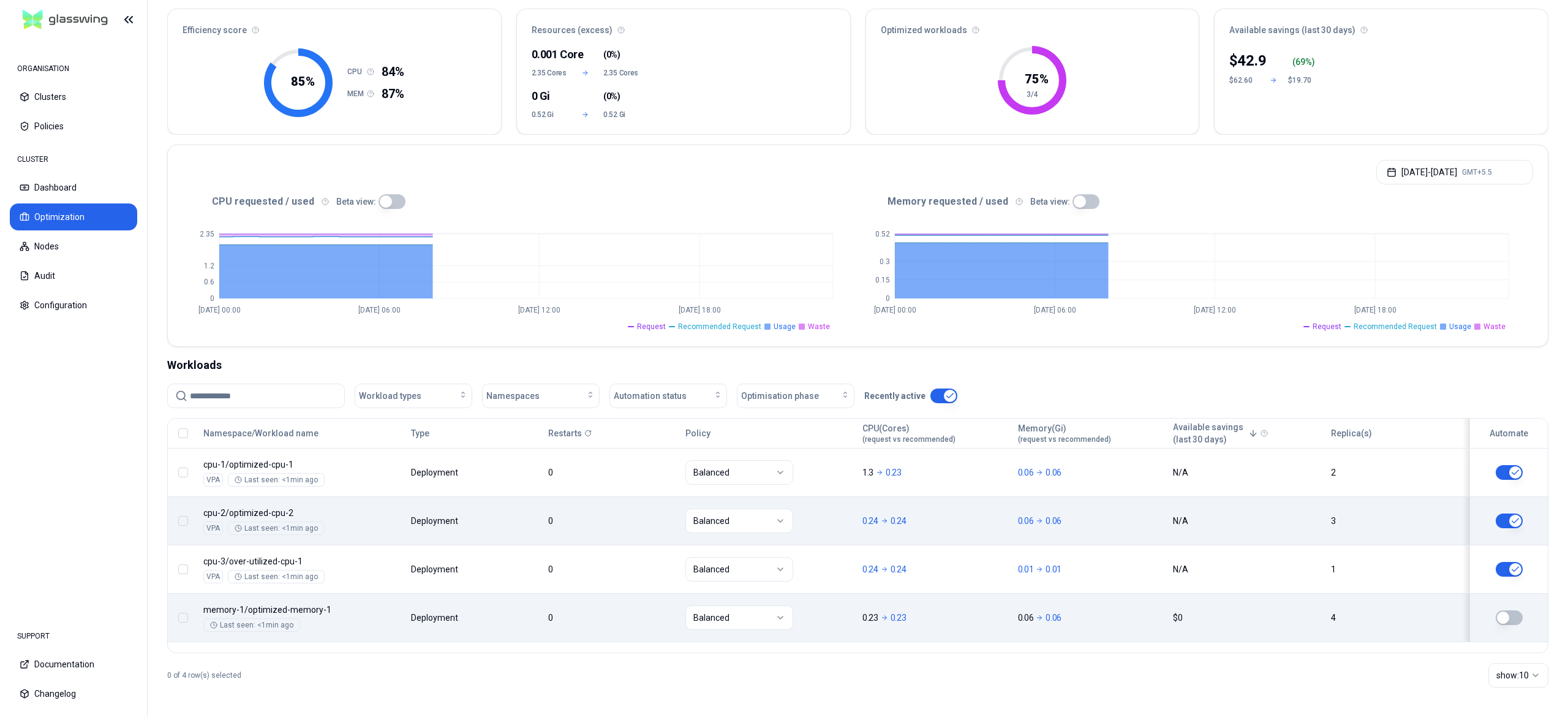
click at [1509, 617] on button "button" at bounding box center [1509, 618] width 27 height 15
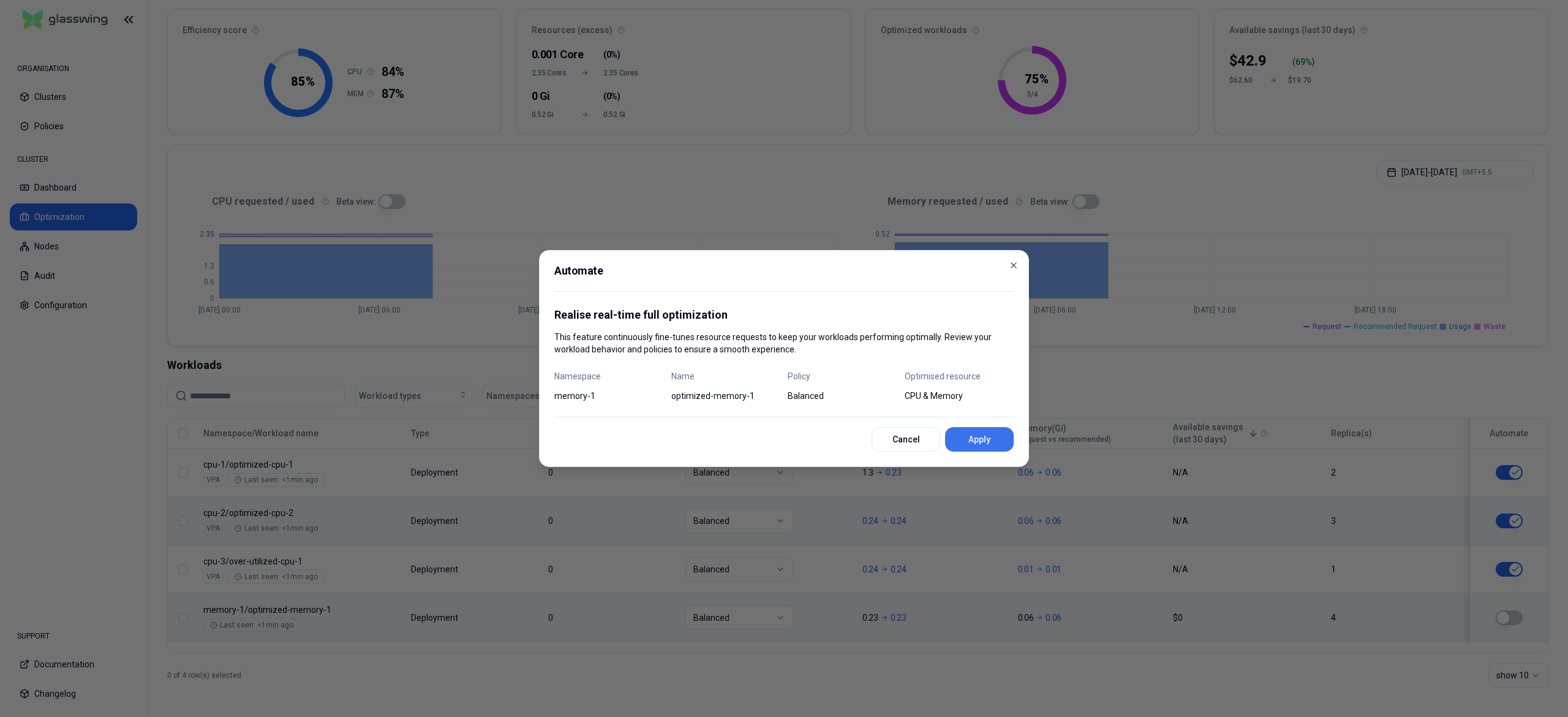
click at [979, 436] on button "Apply" at bounding box center [980, 439] width 68 height 24
click at [979, 436] on div "Cancel Apply" at bounding box center [784, 439] width 460 height 24
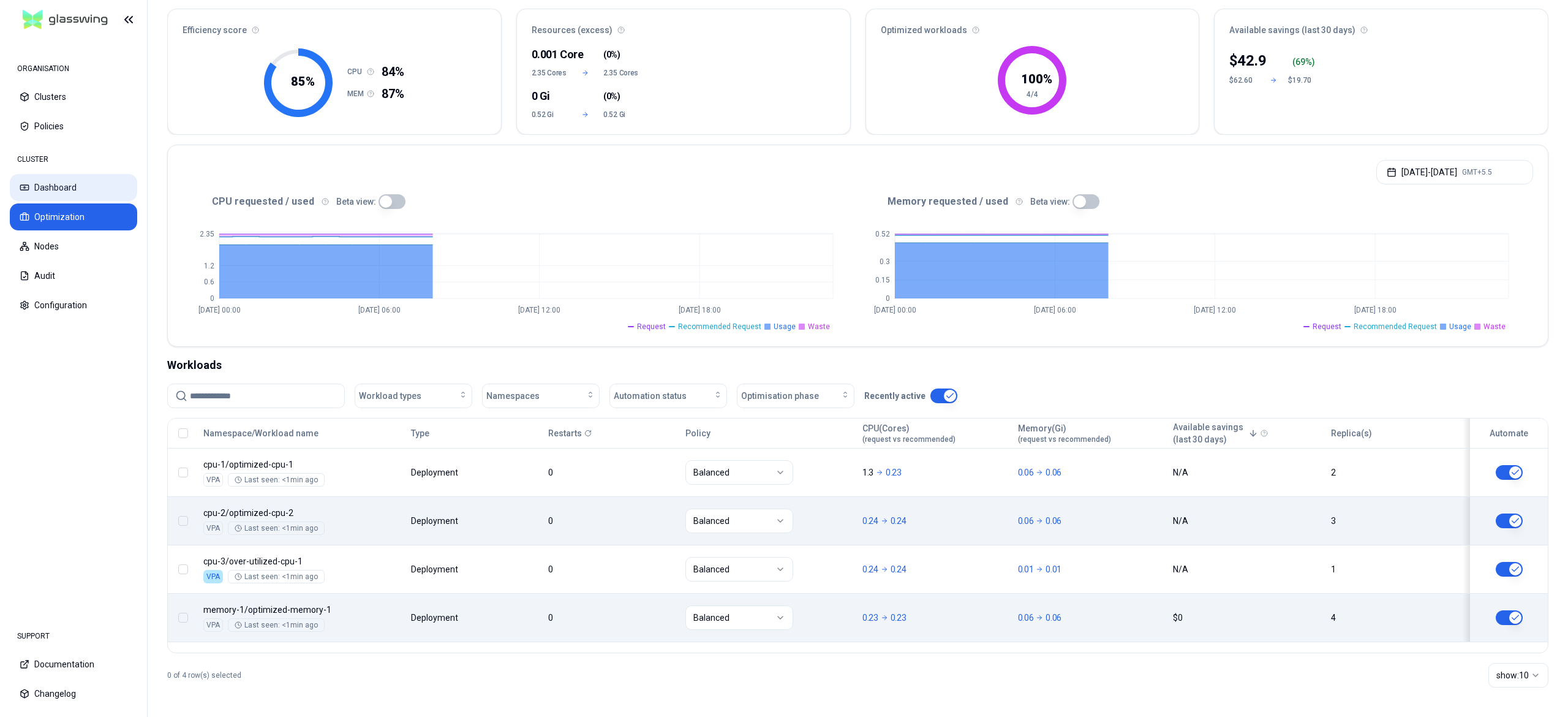
click at [66, 187] on button "Dashboard" at bounding box center [73, 187] width 127 height 27
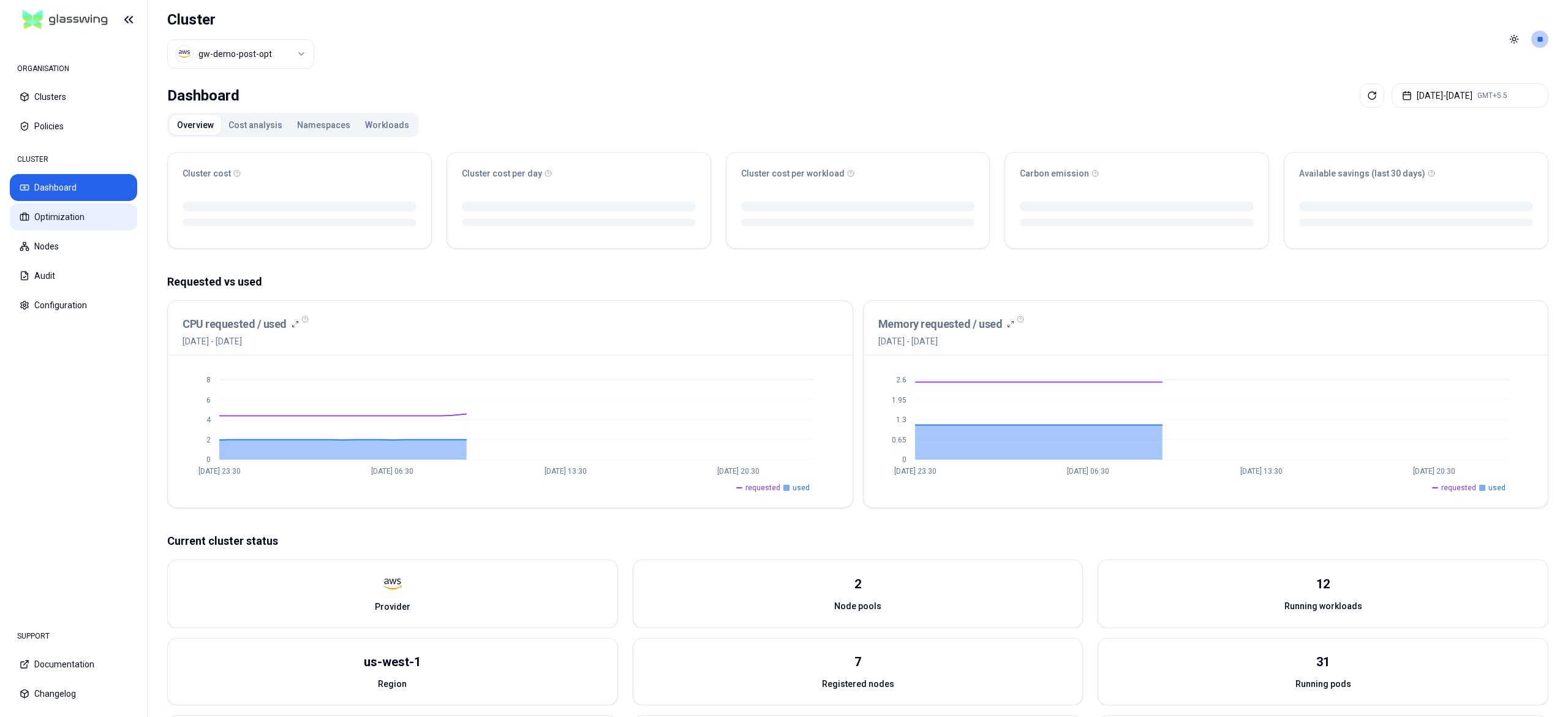
click at [76, 205] on button "Optimization" at bounding box center [73, 217] width 127 height 27
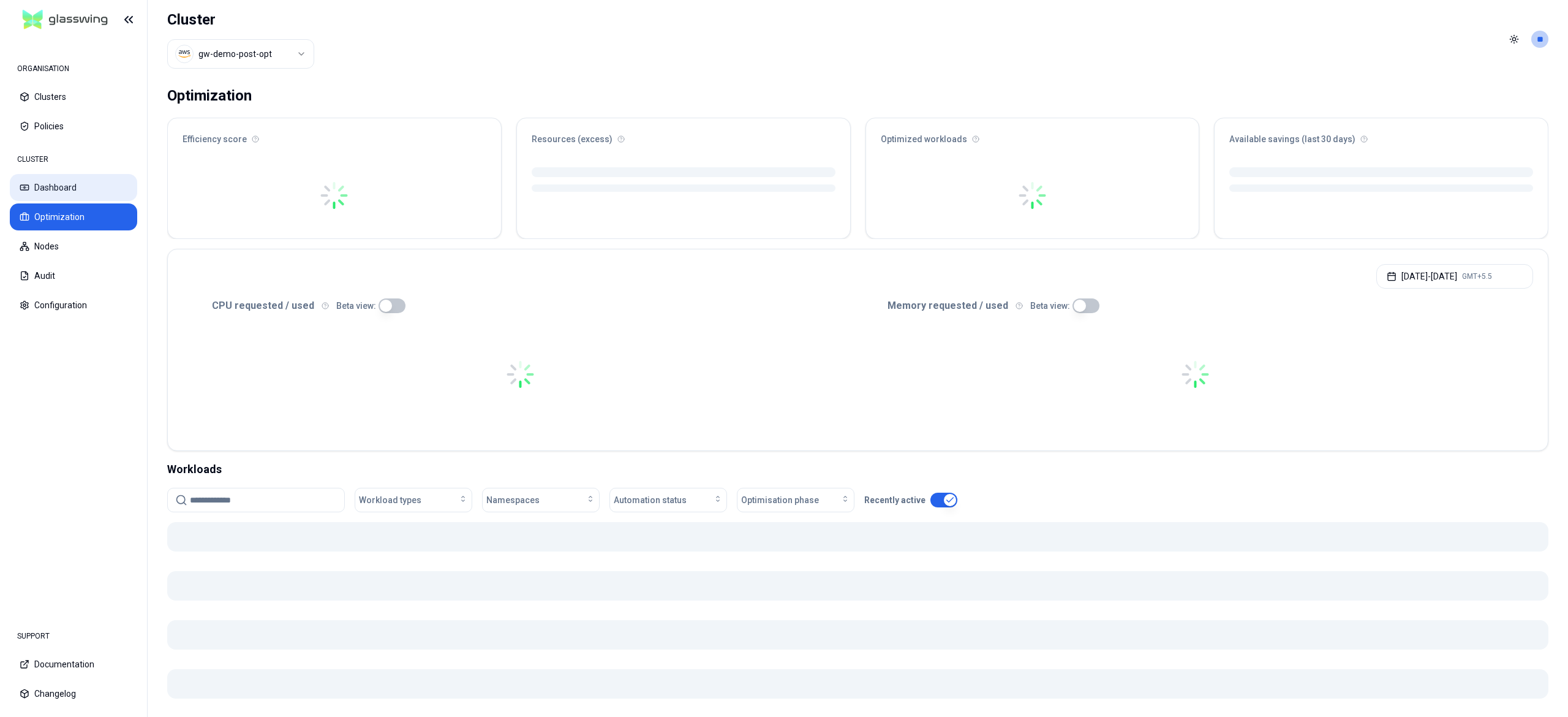
click at [76, 191] on button "Dashboard" at bounding box center [73, 187] width 127 height 27
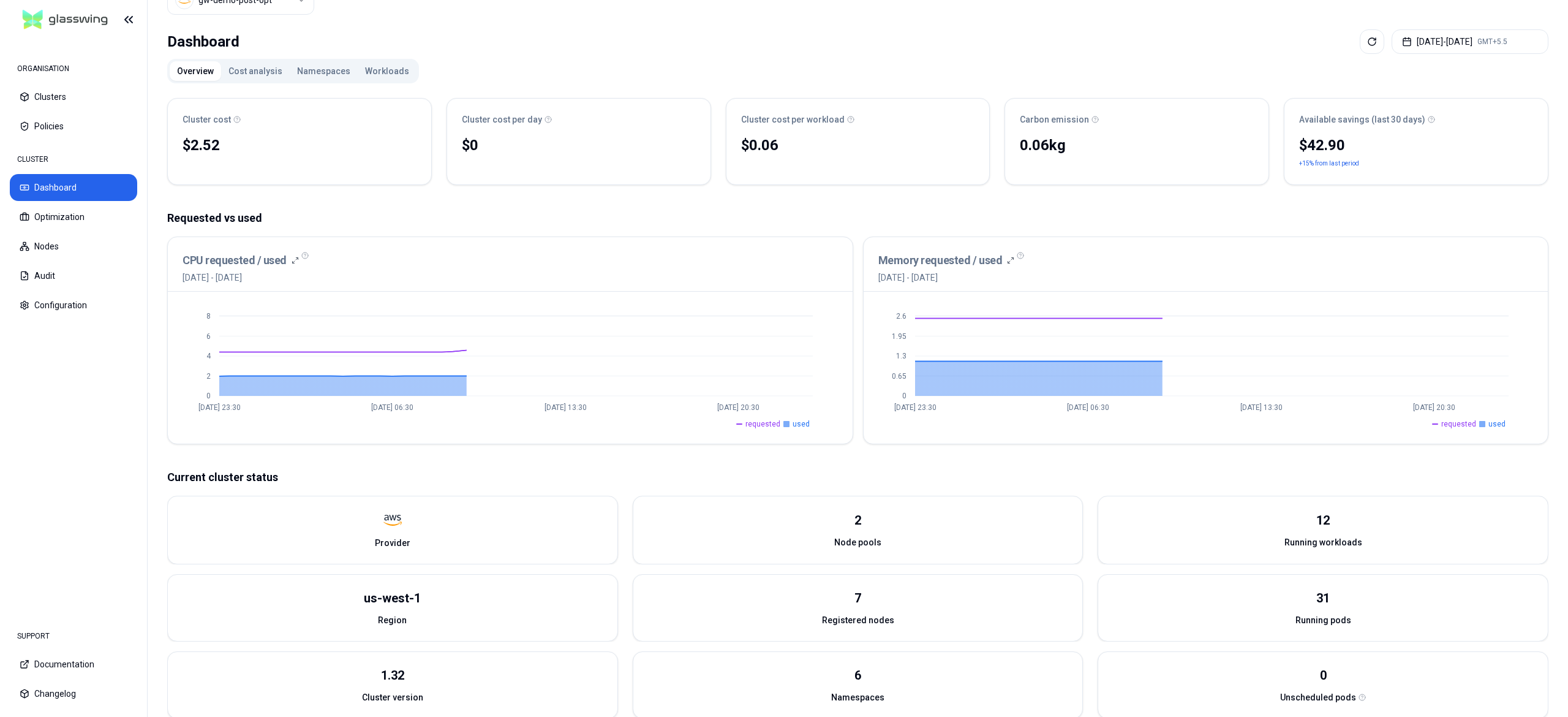
scroll to position [122, 0]
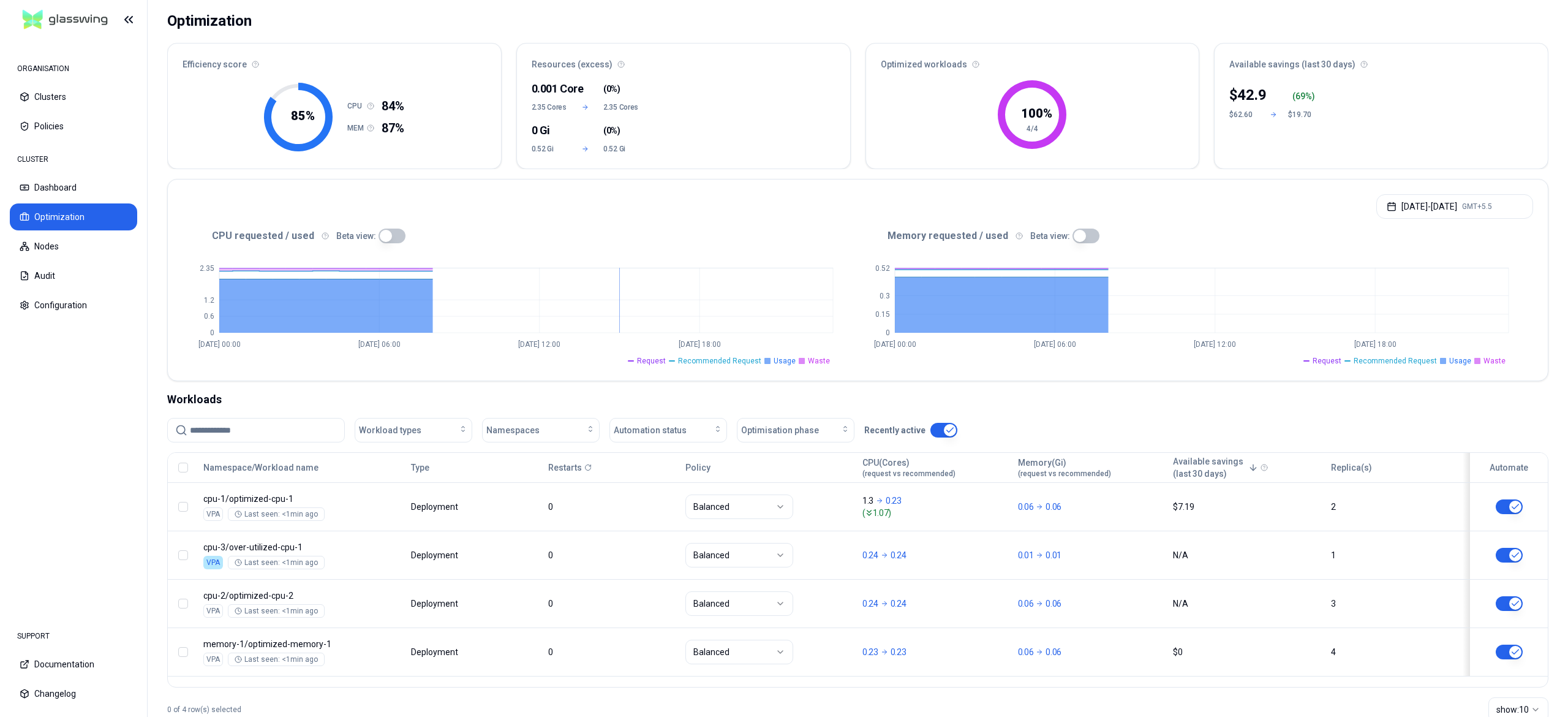
scroll to position [110, 0]
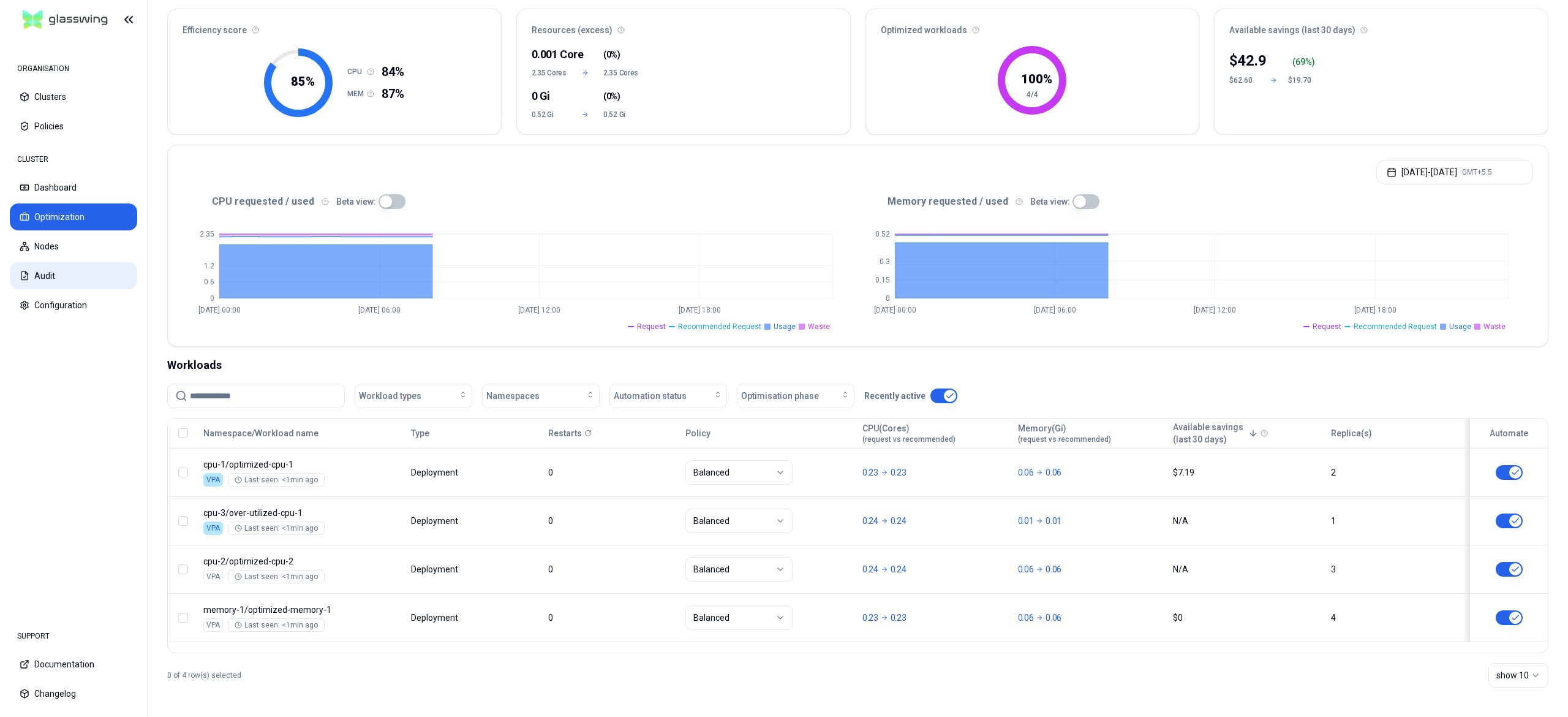
click at [42, 275] on button "Audit" at bounding box center [73, 275] width 127 height 27
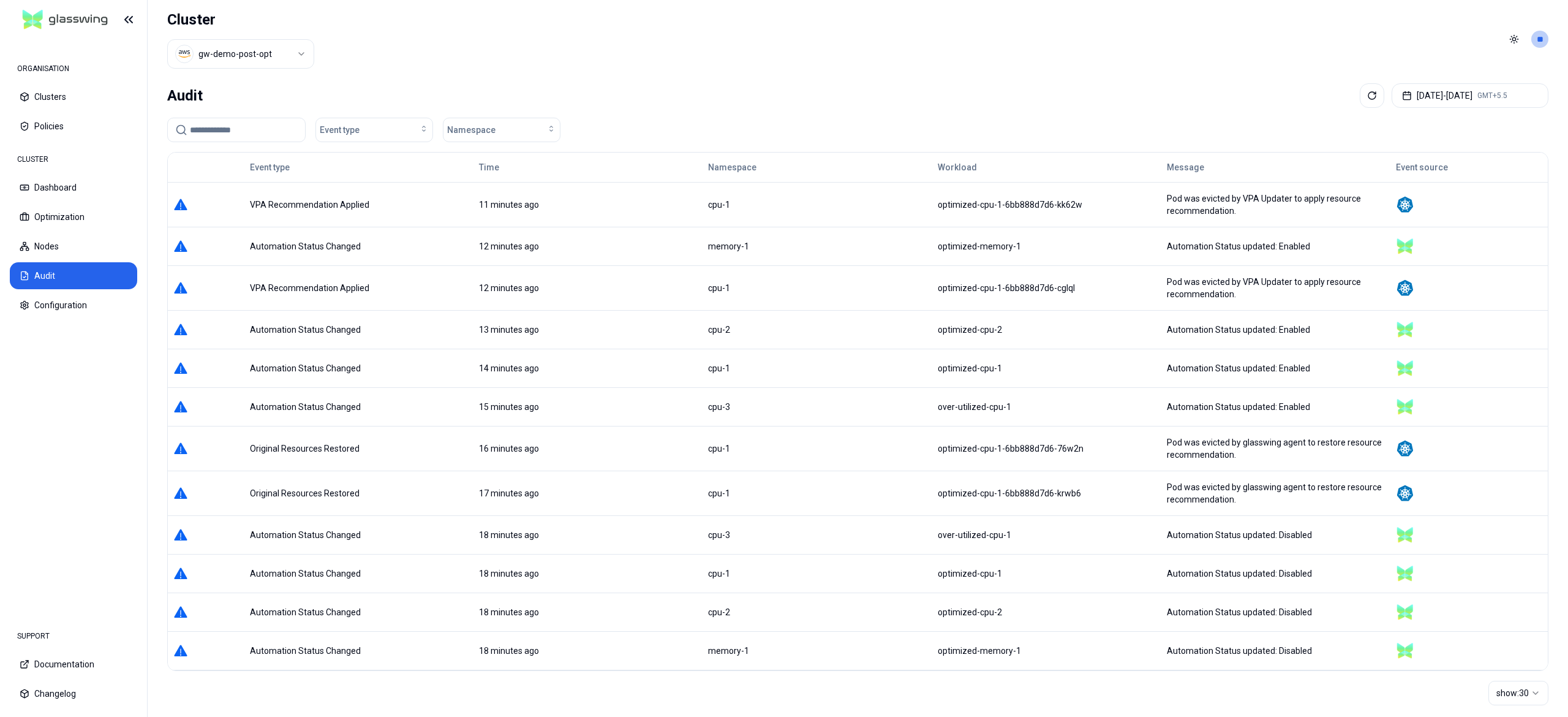
drag, startPoint x: 453, startPoint y: 411, endPoint x: 503, endPoint y: 401, distance: 51.0
click at [482, 404] on tr "Automation Status Changed 15 minutes ago cpu-3 over-utilized-cpu-1 Automation S…" at bounding box center [858, 406] width 1381 height 38
drag, startPoint x: 503, startPoint y: 401, endPoint x: 544, endPoint y: 401, distance: 41.0
click at [544, 401] on td "15 minutes ago" at bounding box center [588, 406] width 229 height 38
click at [80, 191] on button "Dashboard" at bounding box center [73, 187] width 127 height 27
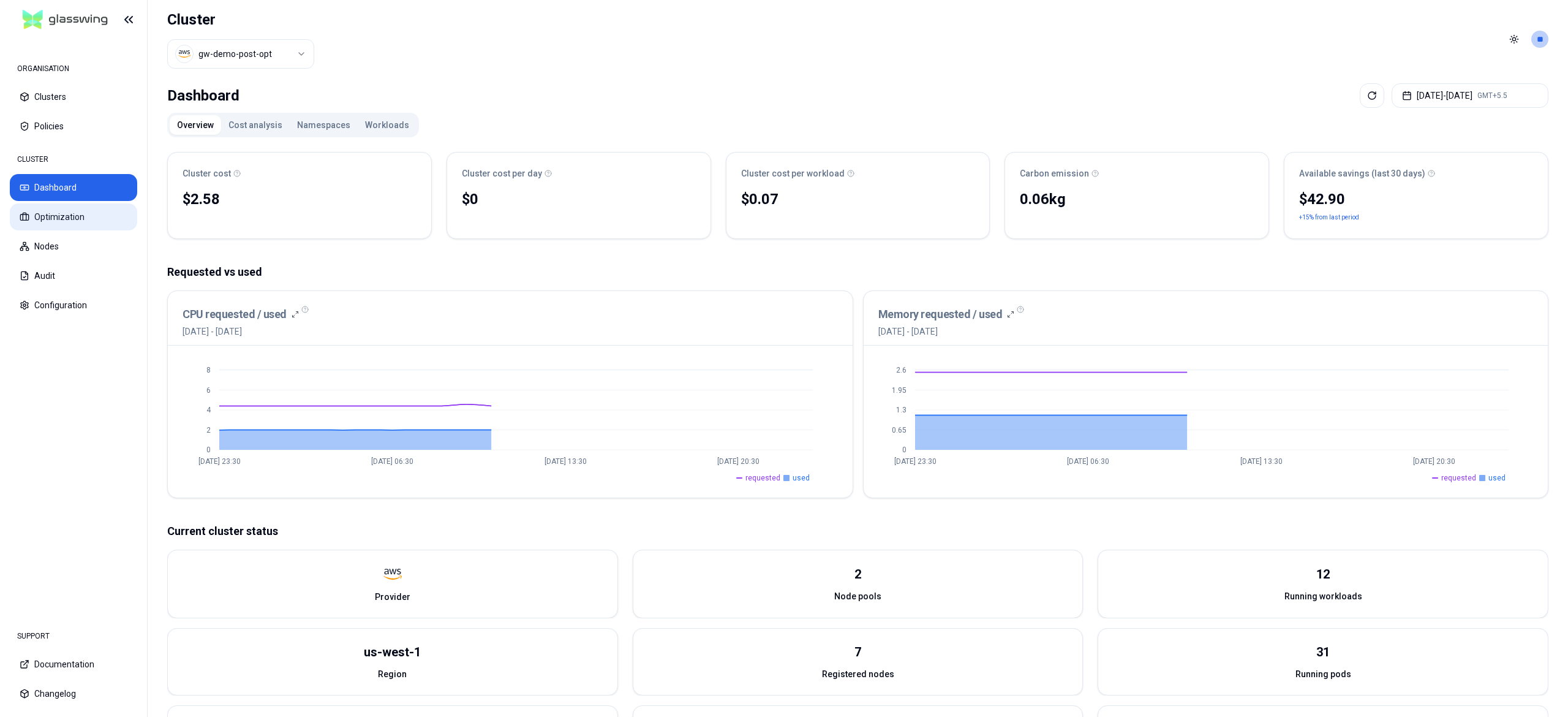
click at [90, 222] on button "Optimization" at bounding box center [73, 217] width 127 height 27
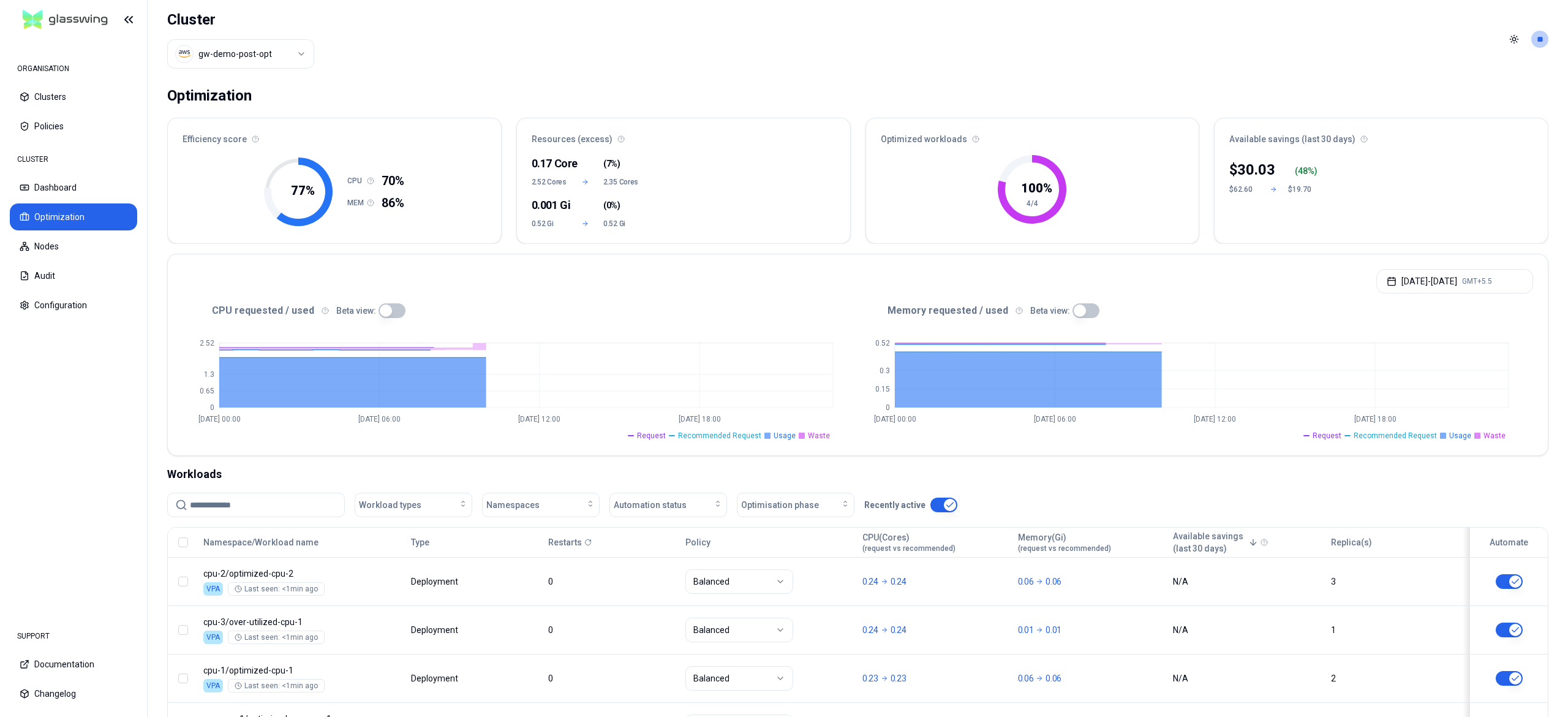
scroll to position [110, 0]
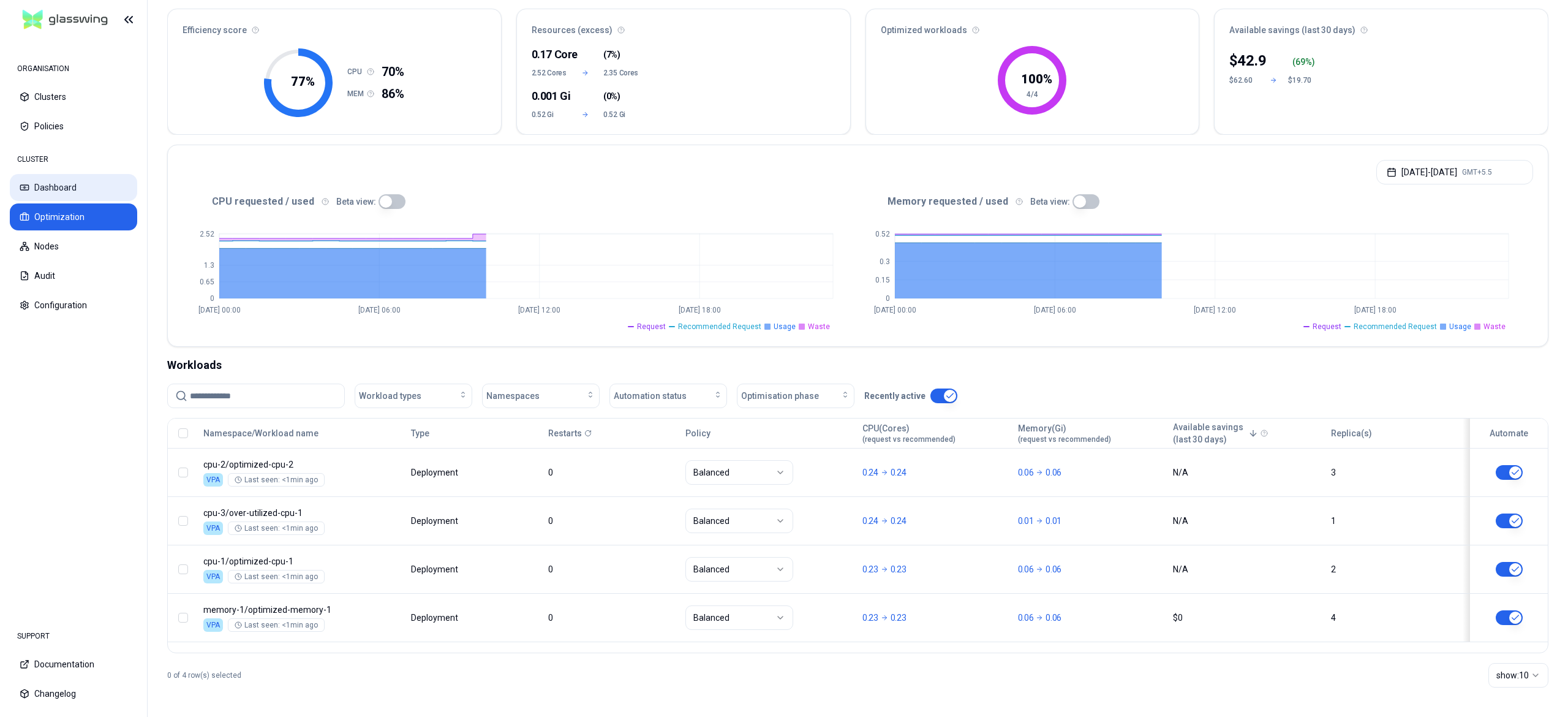
click at [84, 187] on button "Dashboard" at bounding box center [73, 187] width 127 height 27
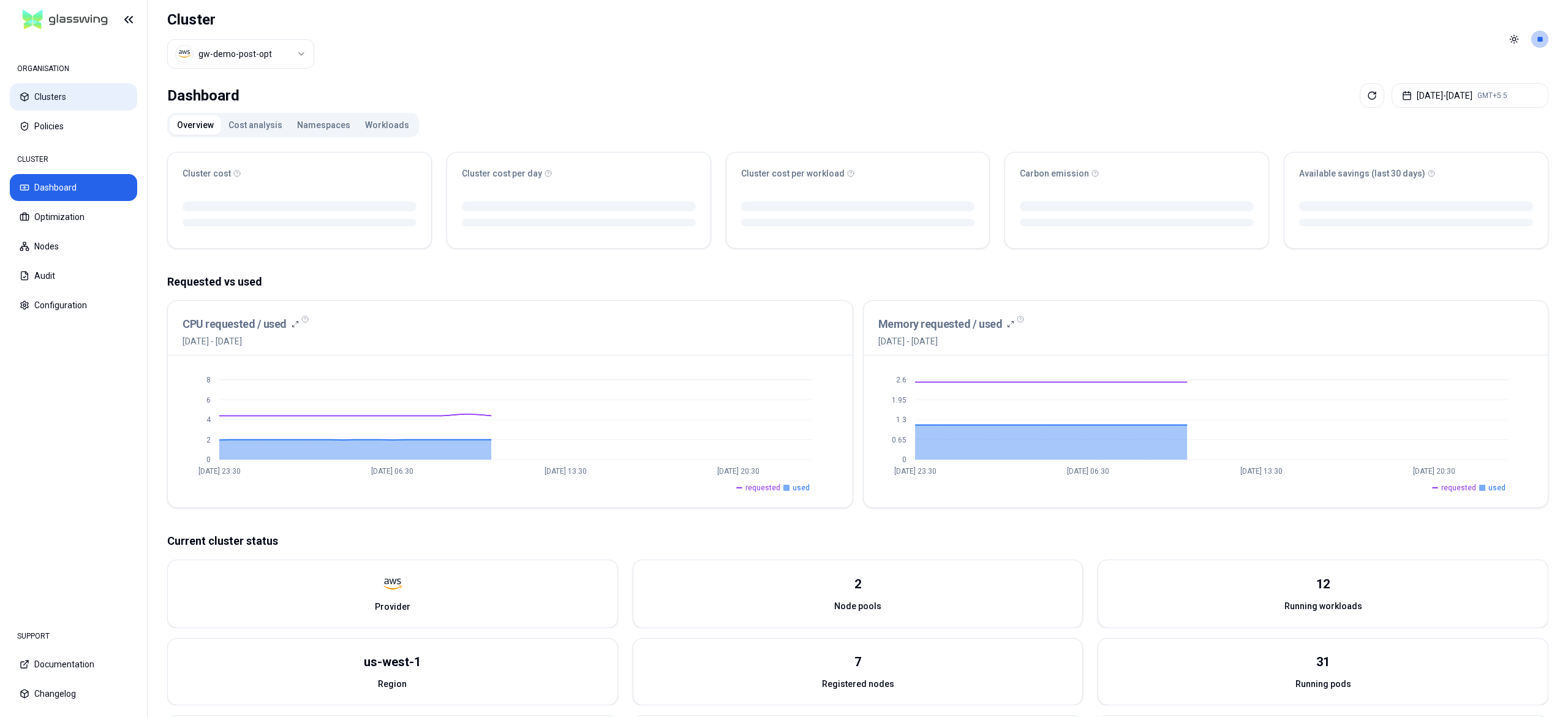
drag, startPoint x: 34, startPoint y: 103, endPoint x: 46, endPoint y: 100, distance: 12.4
click at [34, 103] on button "Clusters" at bounding box center [73, 96] width 127 height 27
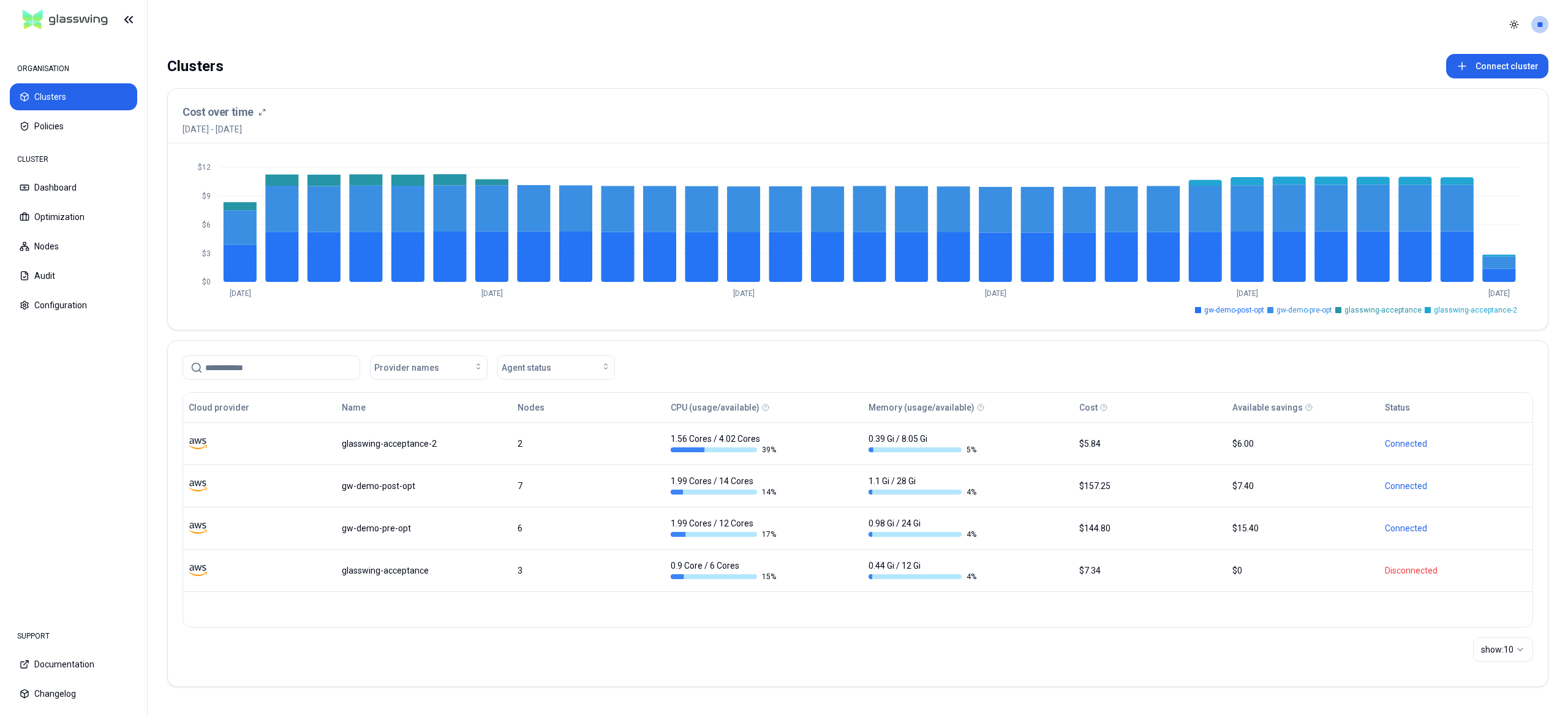
click at [513, 166] on icon "$0 $3 $6 $9 $12 Aug 30 Sep 5 Sep 11 Sep 17 Sep 23 Sep 29" at bounding box center [857, 236] width 1350 height 156
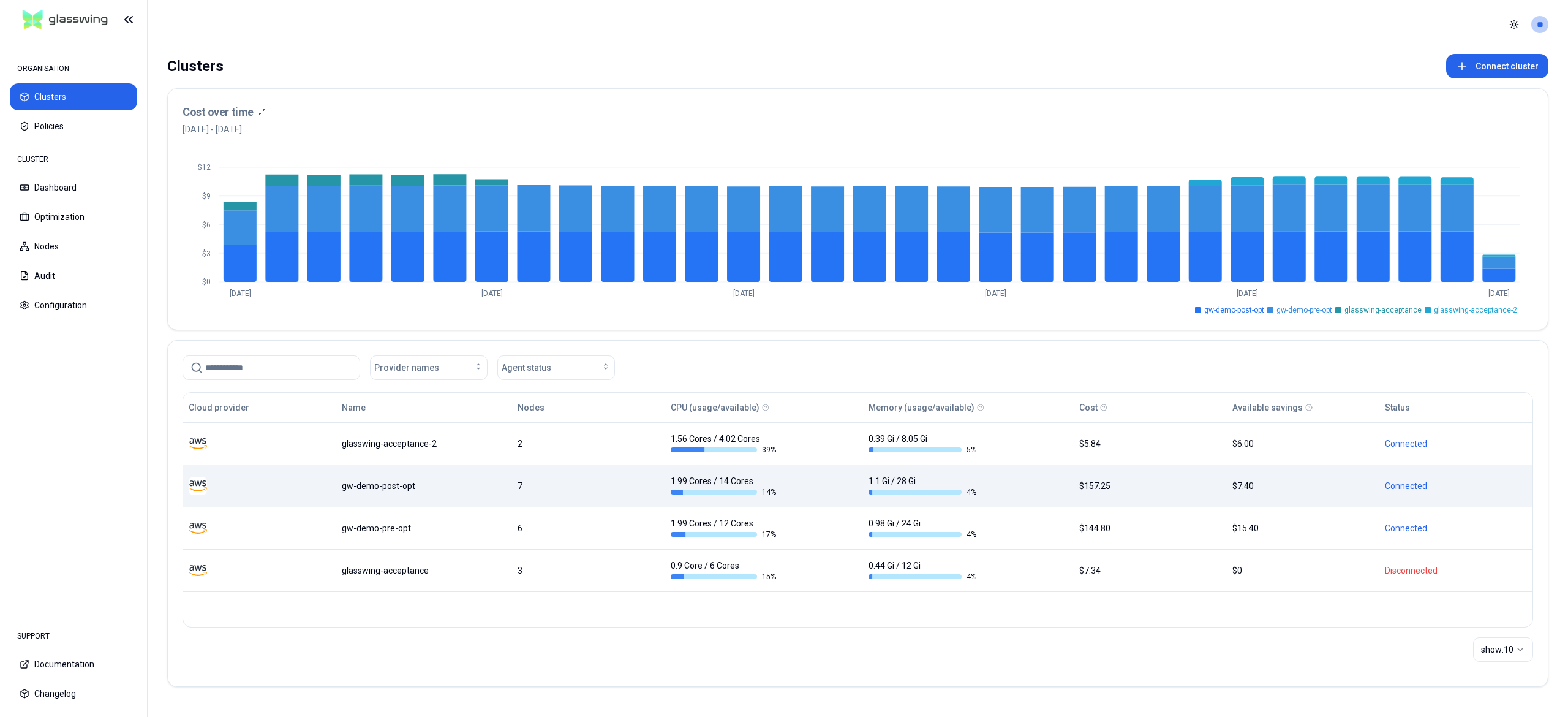
click at [399, 477] on td "gw-demo-post-opt" at bounding box center [425, 486] width 176 height 42
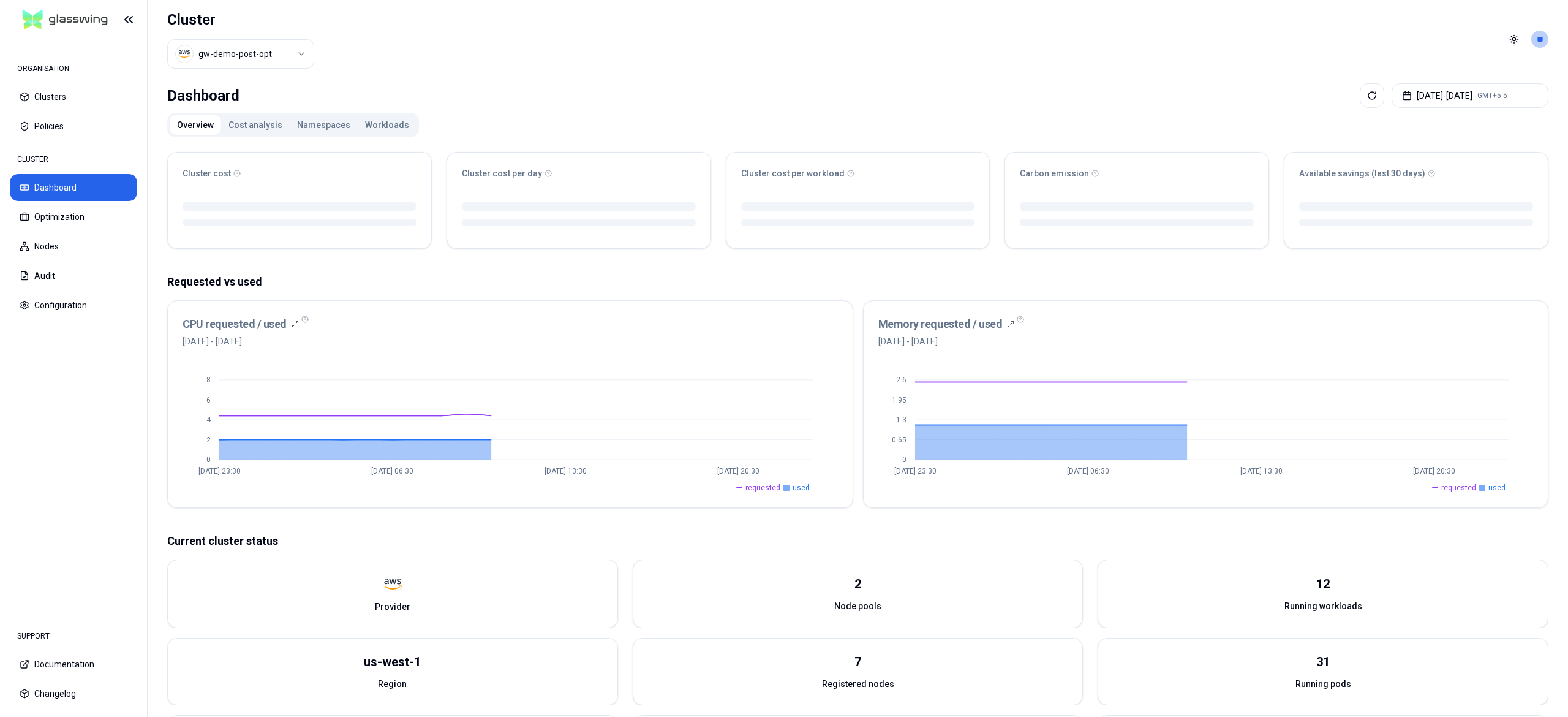
click at [387, 134] on button "Workloads" at bounding box center [387, 125] width 59 height 20
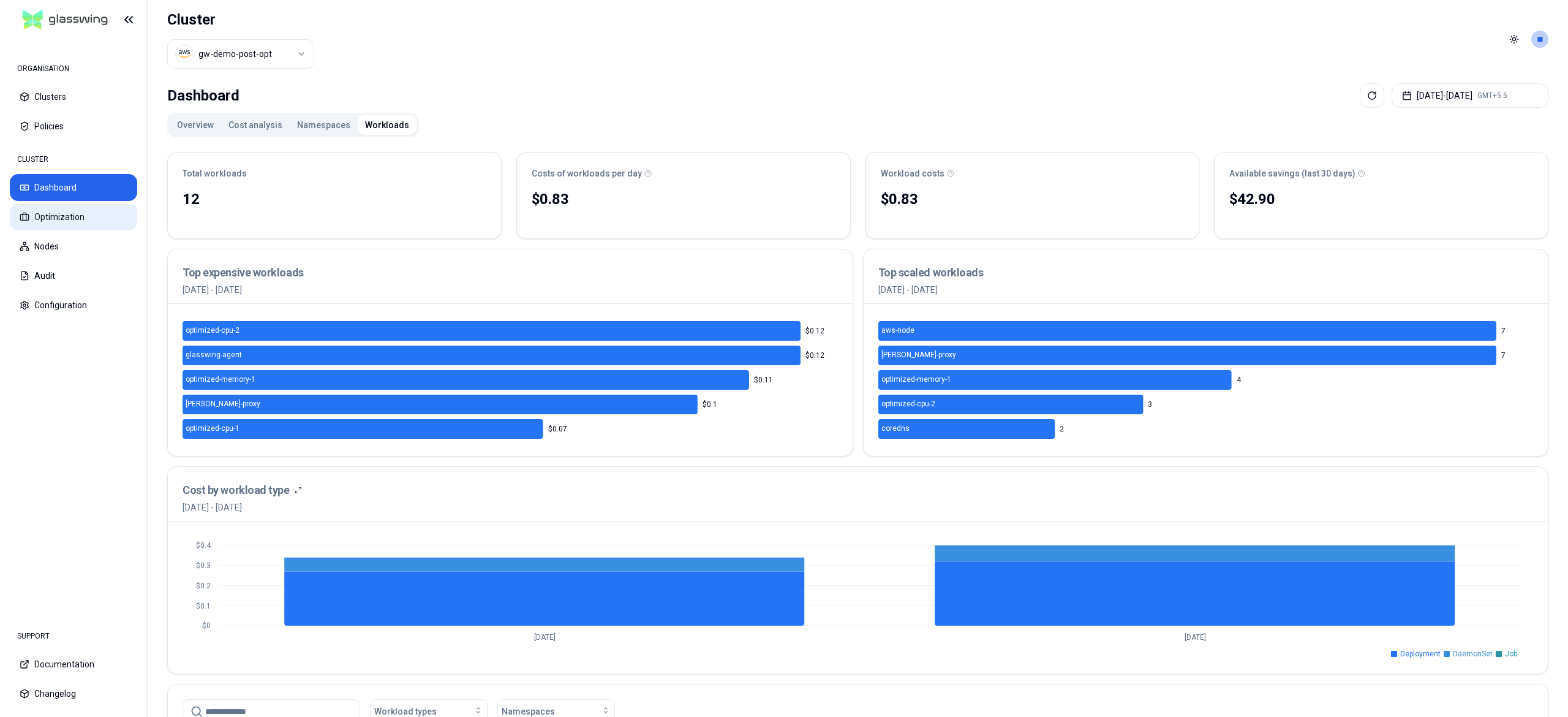
click at [78, 207] on button "Optimization" at bounding box center [73, 217] width 127 height 27
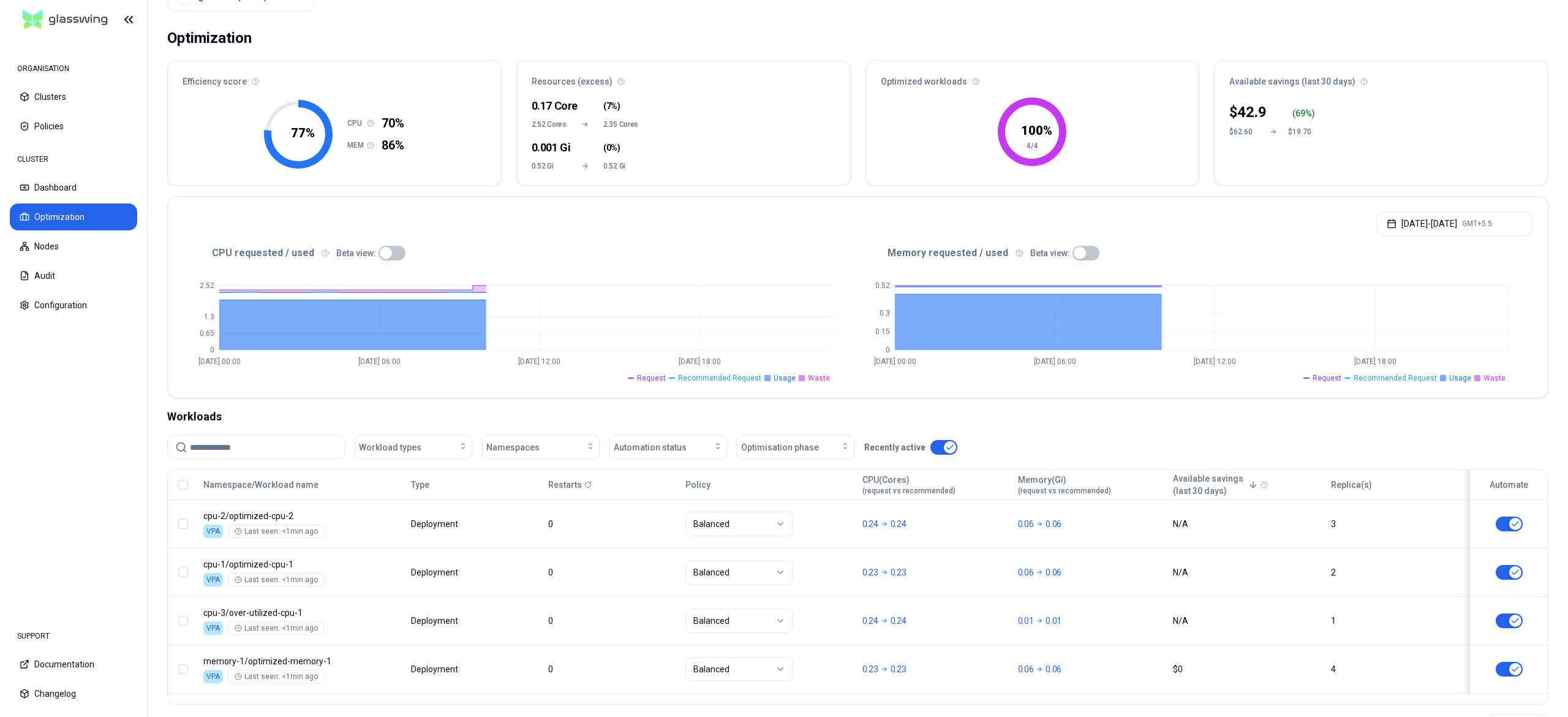
scroll to position [110, 0]
